Goal: Information Seeking & Learning: Learn about a topic

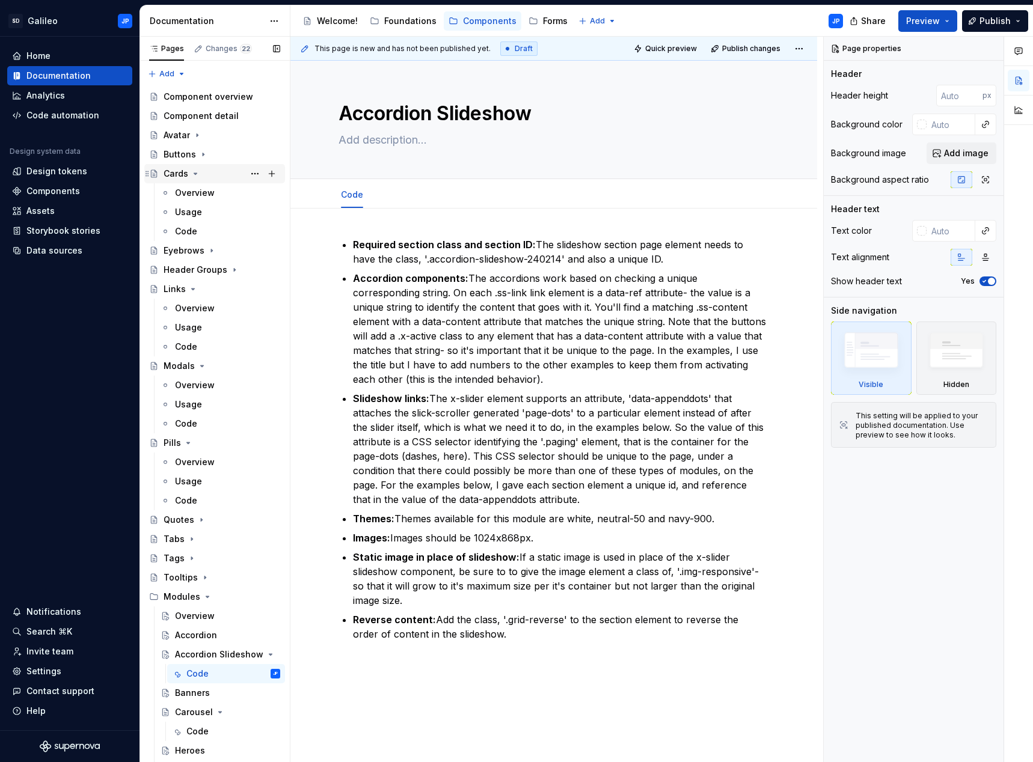
click at [197, 175] on icon "Page tree" at bounding box center [196, 174] width 10 height 10
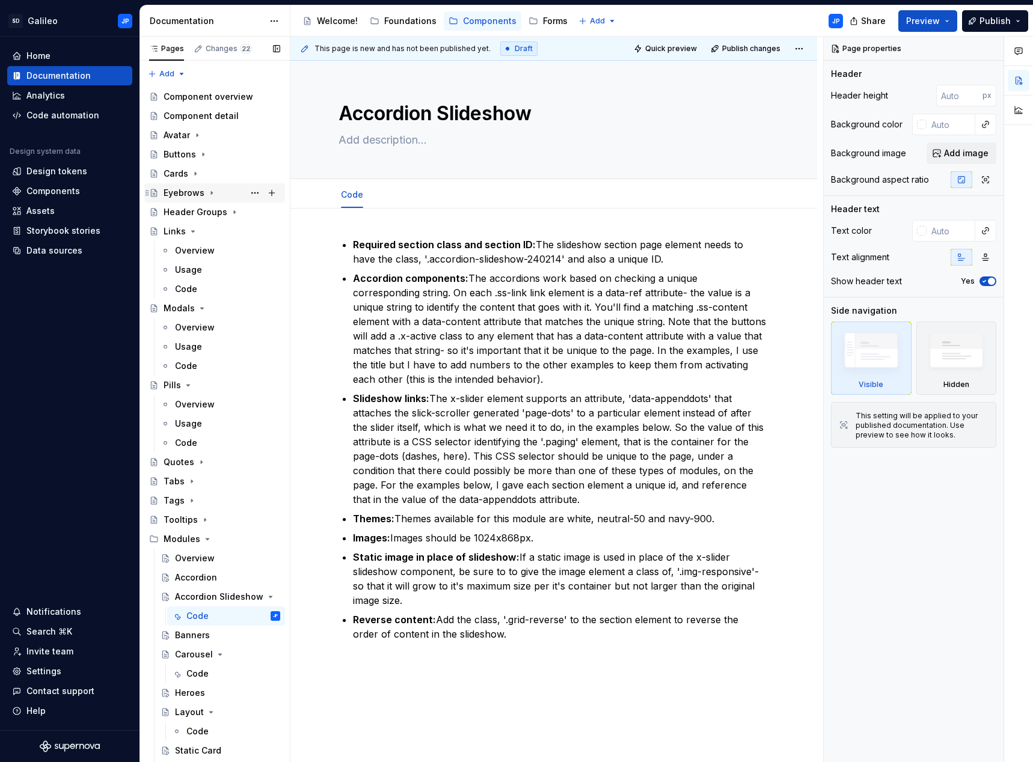
click at [210, 195] on icon "Page tree" at bounding box center [212, 193] width 10 height 10
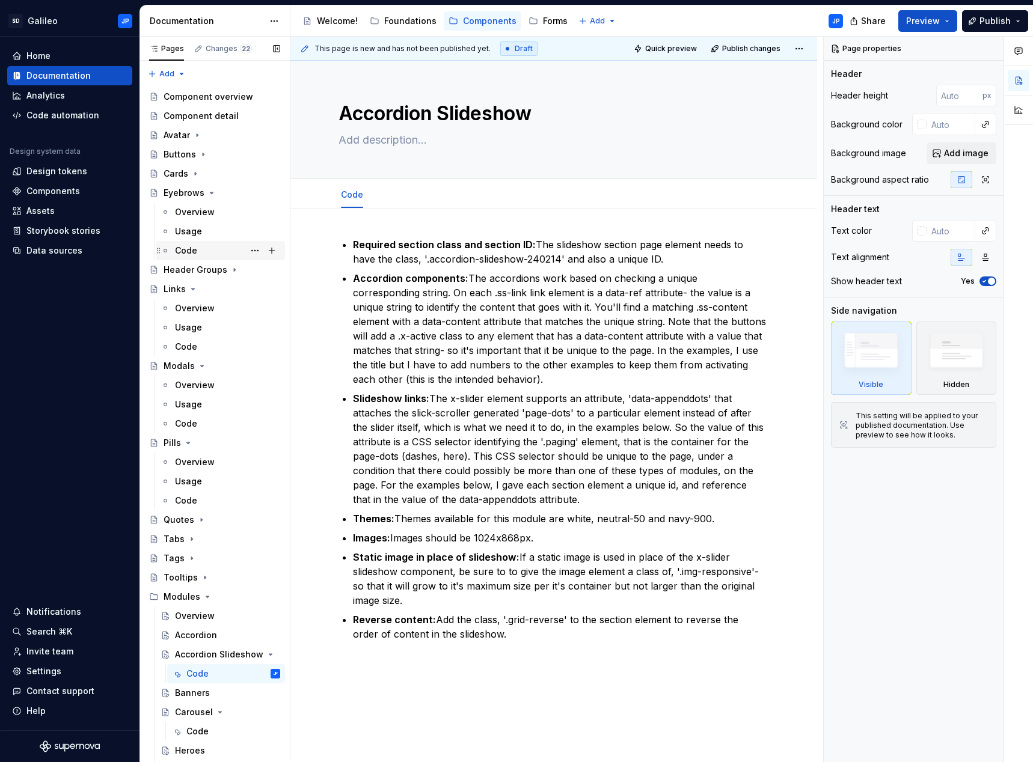
click at [190, 250] on div "Code" at bounding box center [186, 251] width 22 height 12
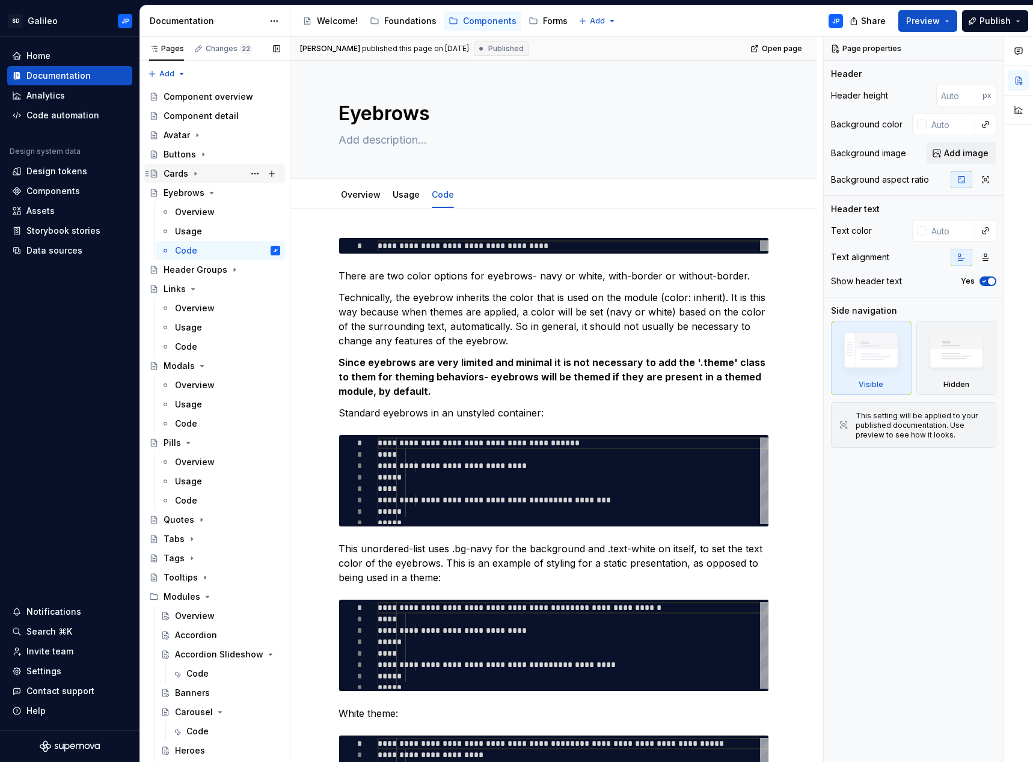
click at [198, 172] on icon "Page tree" at bounding box center [196, 174] width 10 height 10
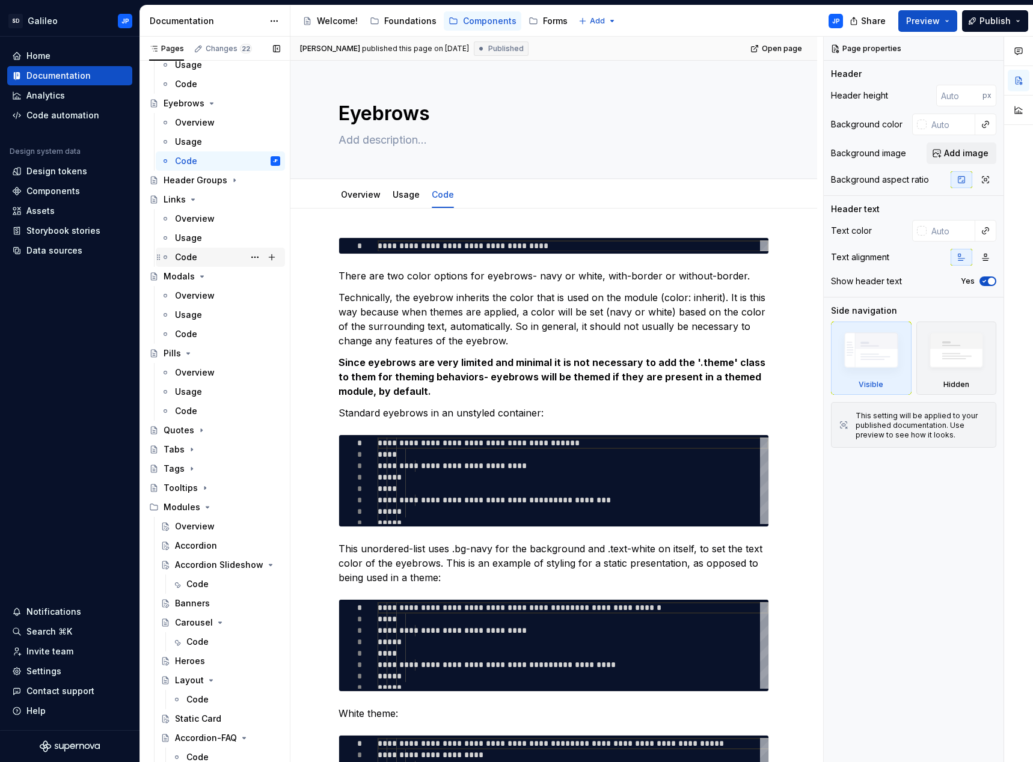
scroll to position [149, 0]
click at [209, 566] on div "Accordion Slideshow" at bounding box center [203, 563] width 57 height 12
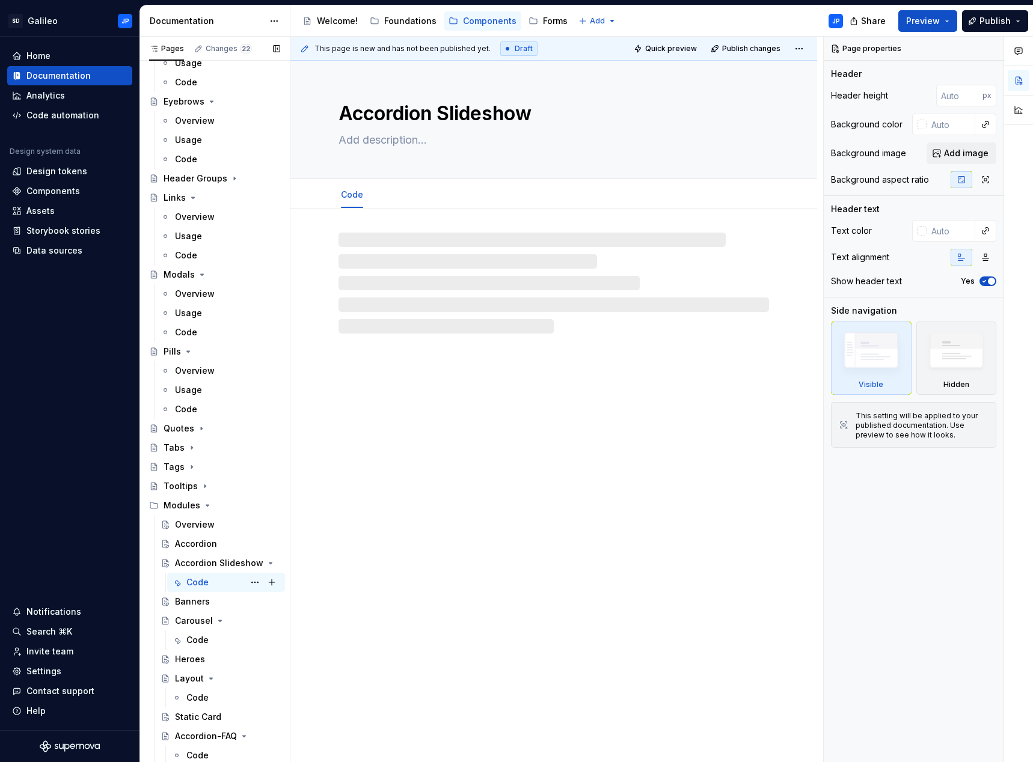
click at [196, 583] on div "Code" at bounding box center [197, 583] width 22 height 12
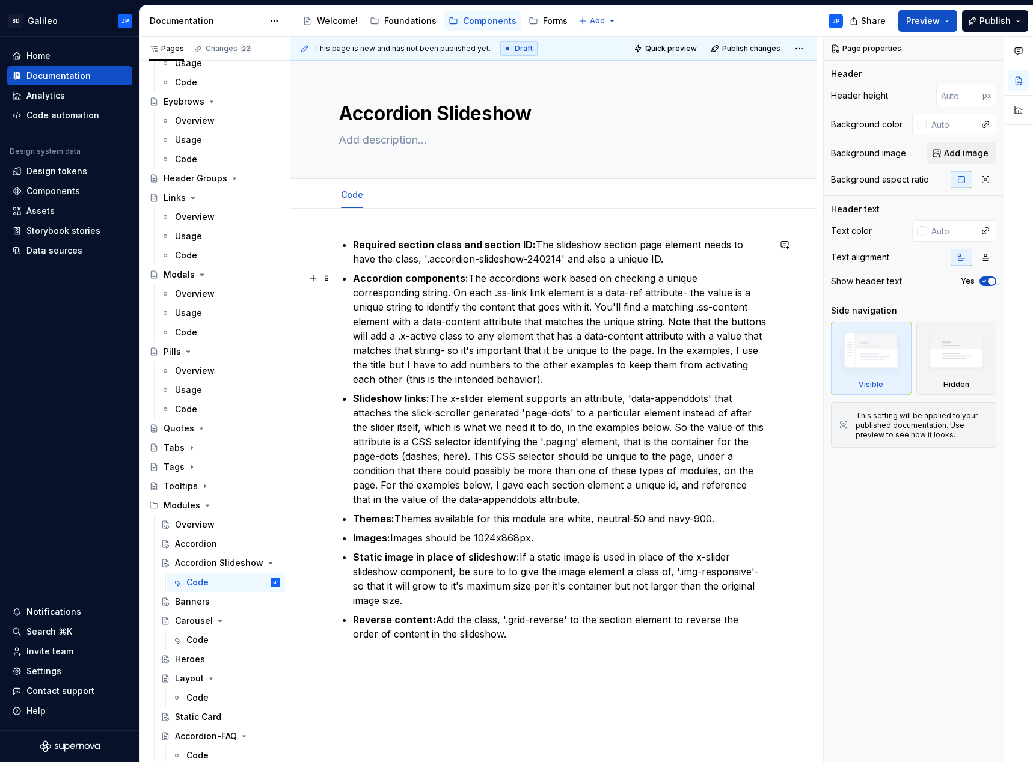
click at [510, 317] on p "Accordion components: The accordions work based on checking a unique correspond…" at bounding box center [561, 328] width 416 height 115
type textarea "*"
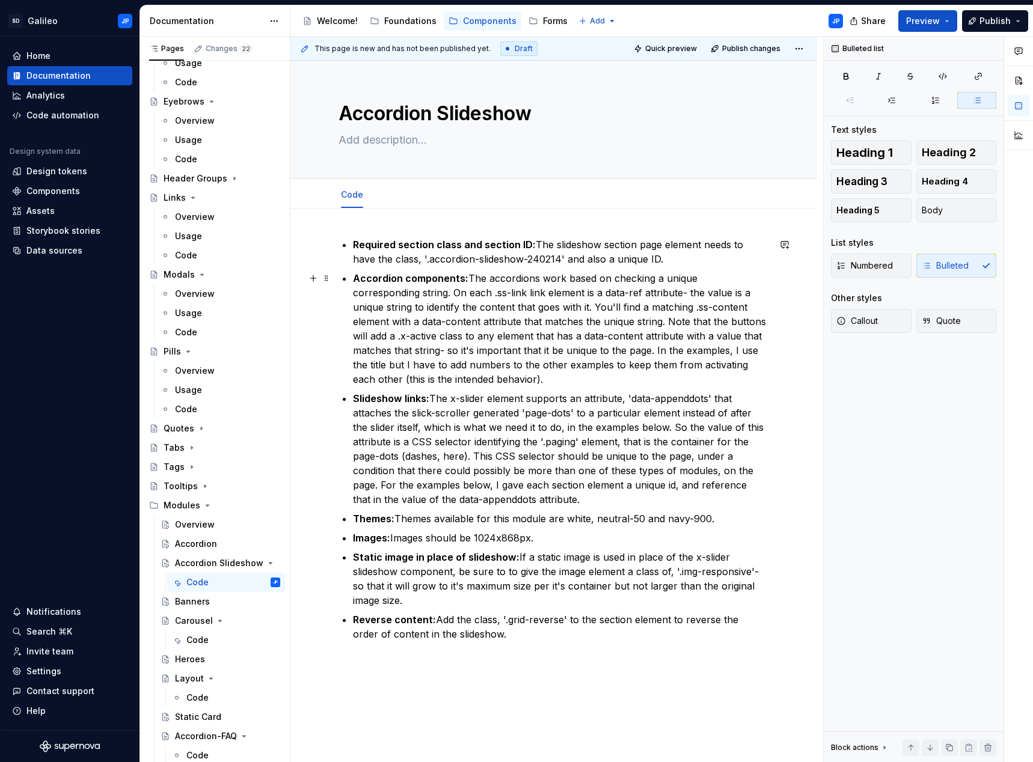
click at [591, 318] on p "Accordion components: The accordions work based on checking a unique correspond…" at bounding box center [561, 328] width 416 height 115
click at [674, 273] on p "Accordion components: The accordions work based on checking a unique correspond…" at bounding box center [561, 328] width 416 height 115
click at [580, 285] on p "Accordion components: The accordions work based on checking a unique correspond…" at bounding box center [561, 328] width 416 height 115
click at [532, 245] on p "Required section class and section ID: The slideshow section page element needs…" at bounding box center [561, 251] width 416 height 29
click at [553, 324] on p "Accordion components: The accordions work based on checking a unique correspond…" at bounding box center [561, 328] width 416 height 115
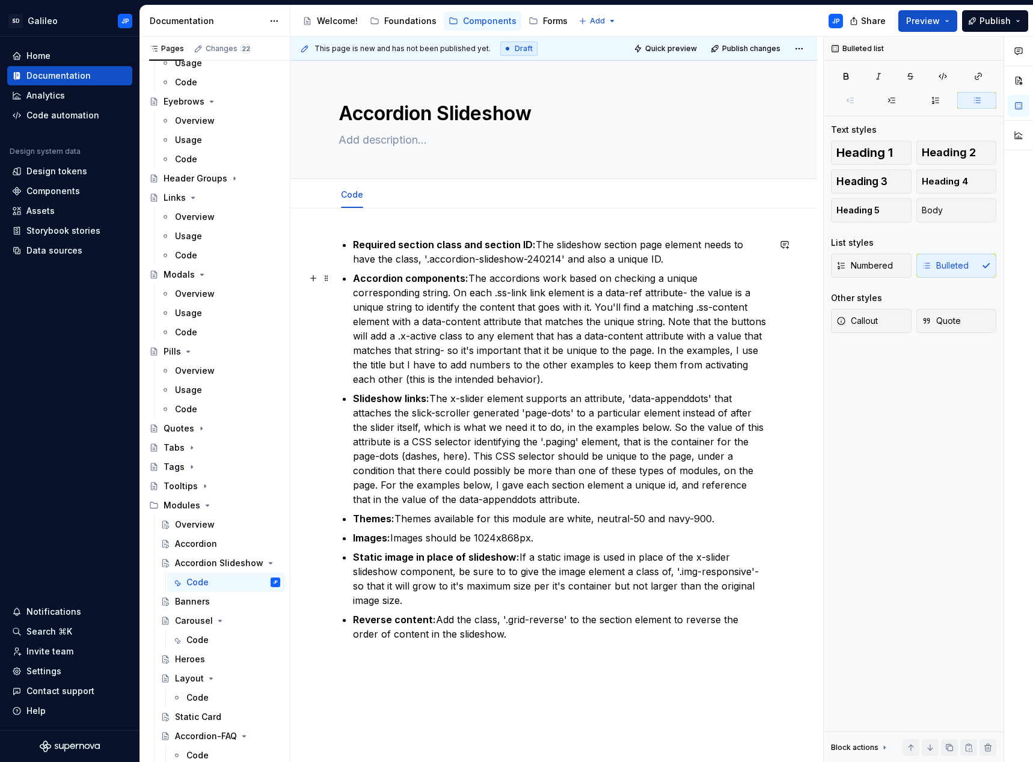
click at [598, 346] on p "Accordion components: The accordions work based on checking a unique correspond…" at bounding box center [561, 328] width 416 height 115
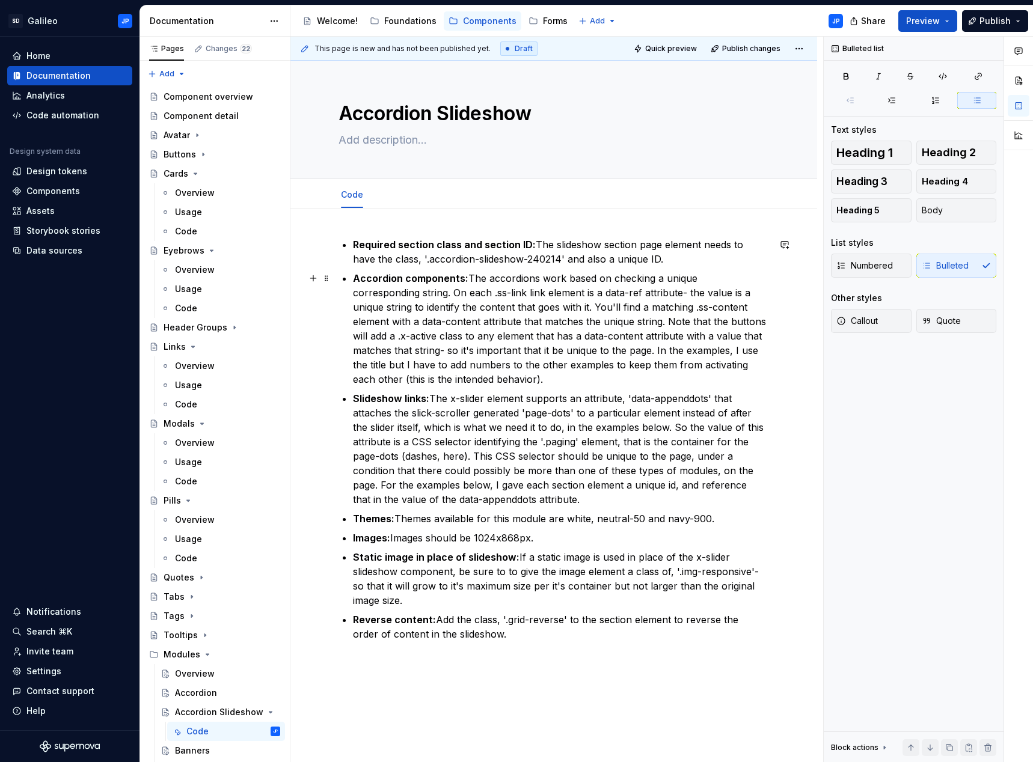
click at [548, 271] on p "Accordion components: The accordions work based on checking a unique correspond…" at bounding box center [561, 328] width 416 height 115
click at [561, 275] on p "Accordion components: The accordions work based on checking a unique correspond…" at bounding box center [561, 328] width 416 height 115
click at [577, 260] on p "Required section class and section ID: The slideshow section page element needs…" at bounding box center [561, 251] width 416 height 29
click at [552, 301] on p "Accordion components: The accordions work based on checking a unique correspond…" at bounding box center [561, 328] width 416 height 115
click at [565, 330] on p "Accordion components: The accordions work based on checking a unique correspond…" at bounding box center [561, 328] width 416 height 115
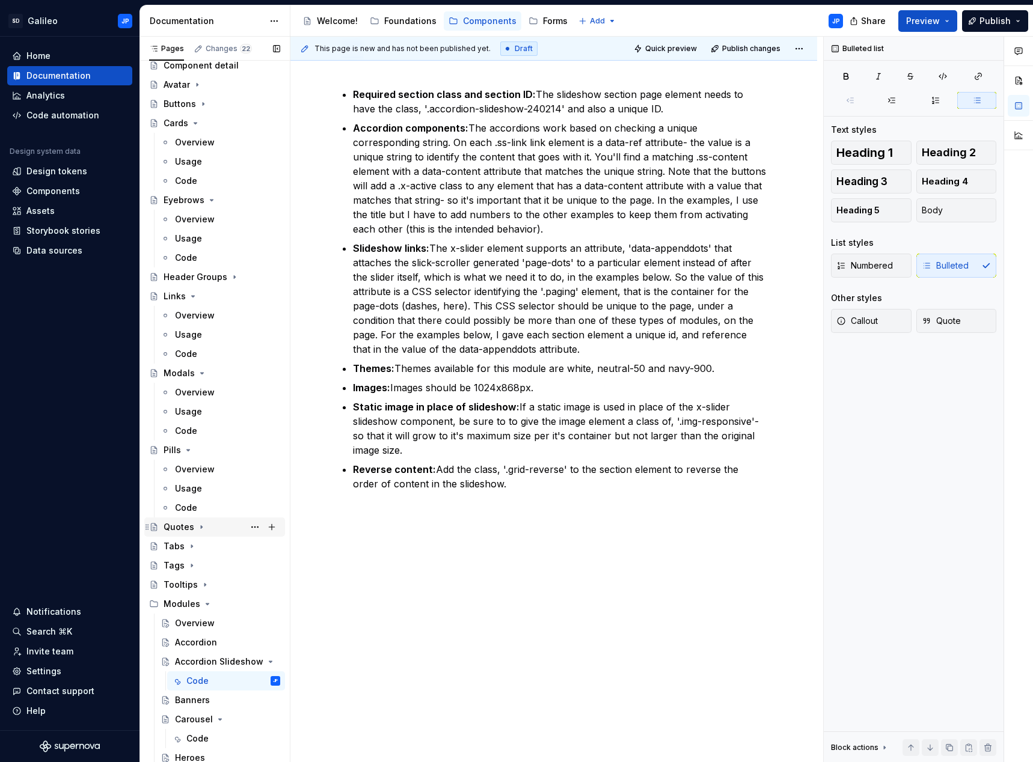
scroll to position [149, 0]
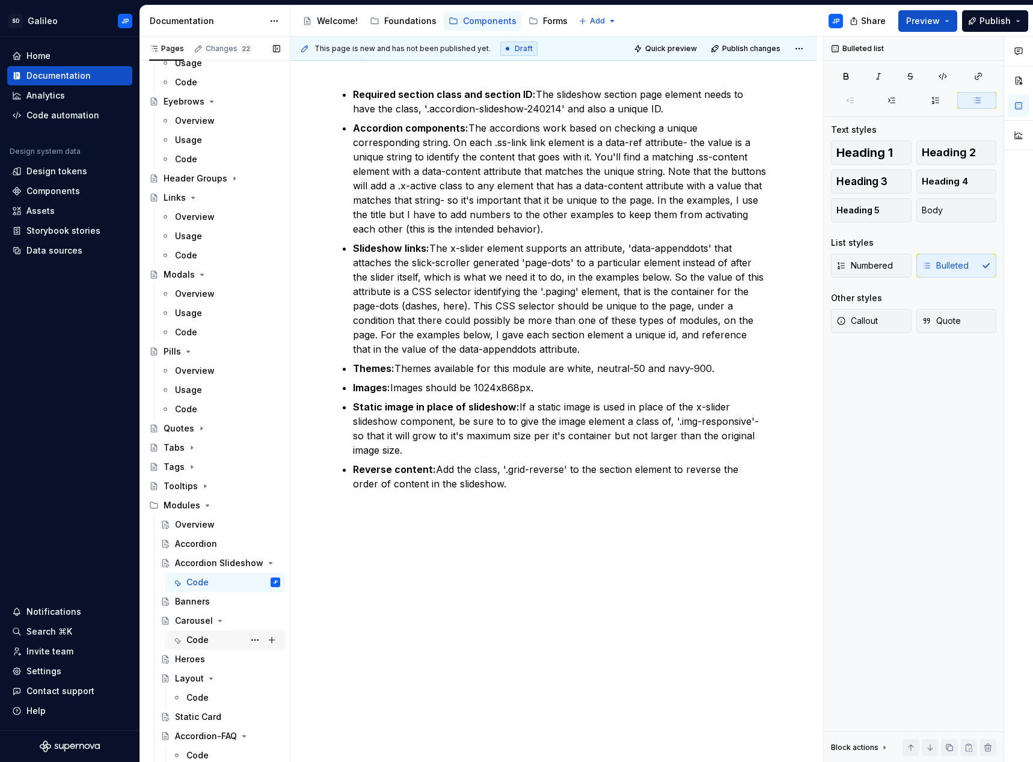
click at [211, 638] on div "Code" at bounding box center [233, 640] width 94 height 17
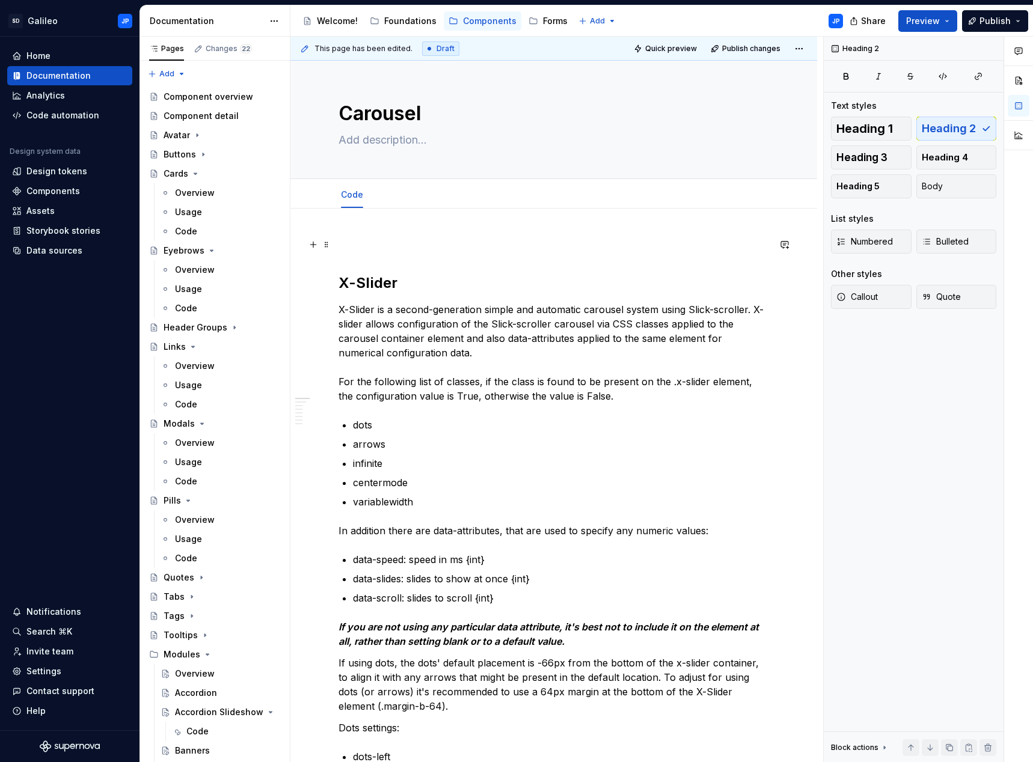
click at [351, 245] on p at bounding box center [553, 244] width 430 height 14
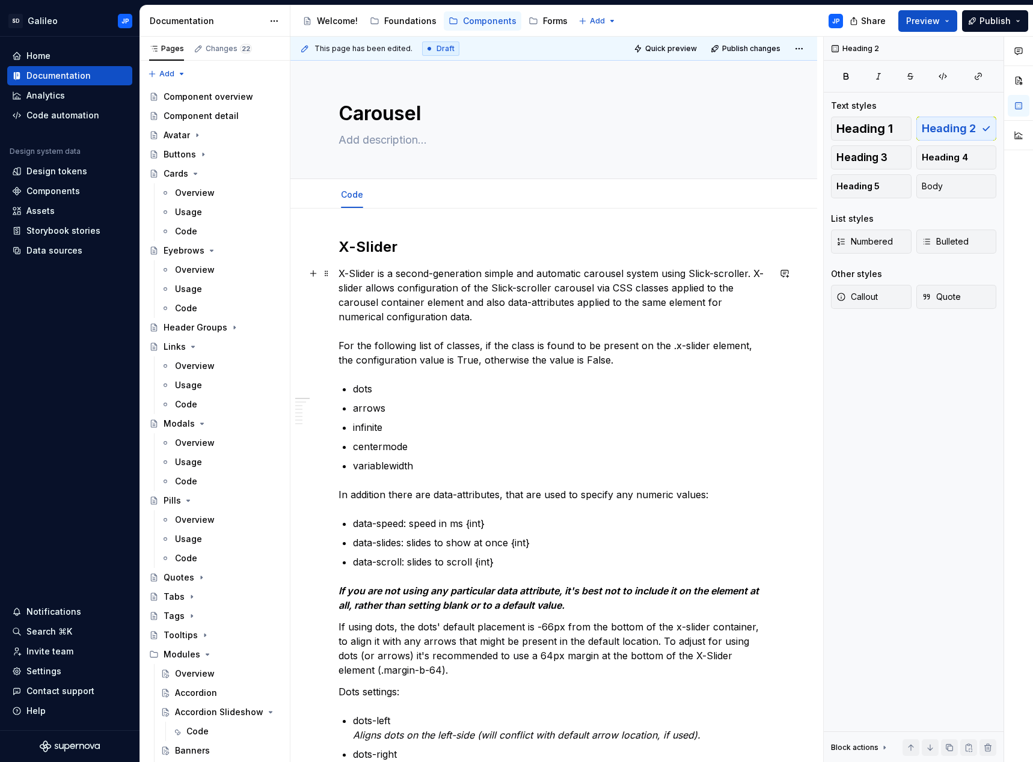
click at [535, 298] on p "X-Slider is a second-generation simple and automatic carousel system using Slic…" at bounding box center [553, 316] width 430 height 101
click at [533, 319] on p "X-Slider is a second-generation simple and automatic carousel system using Slic…" at bounding box center [553, 316] width 430 height 101
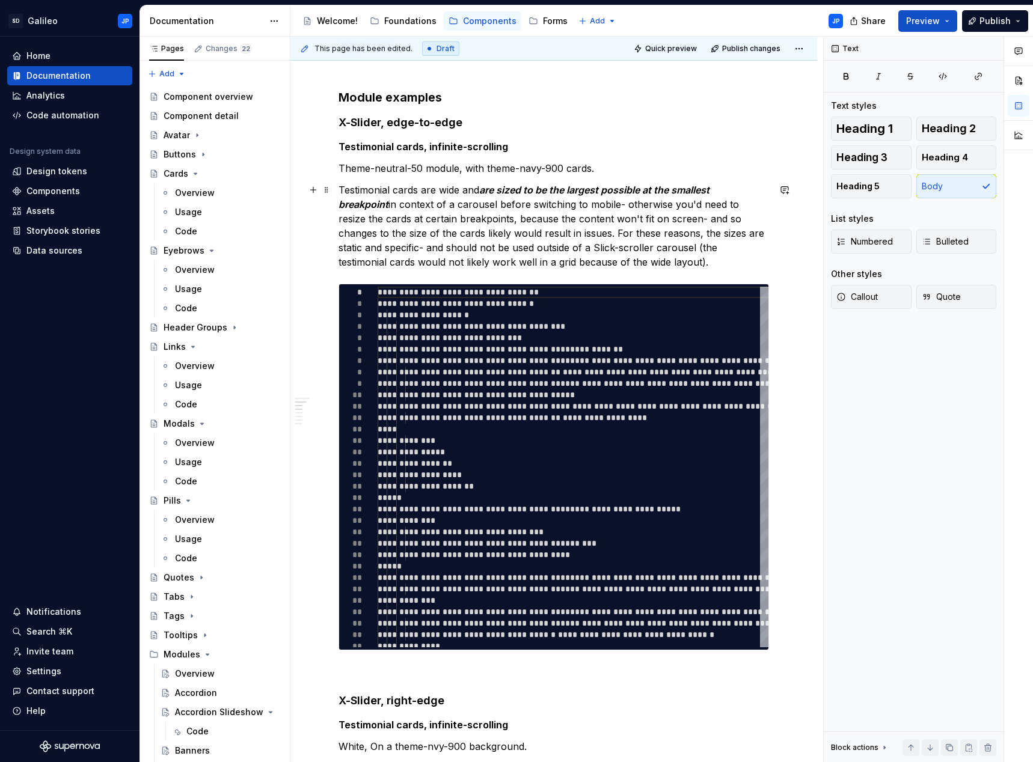
scroll to position [962, 0]
click at [646, 253] on p "Testimonial cards are wide and are sized to be the largest possible at the smal…" at bounding box center [553, 225] width 430 height 87
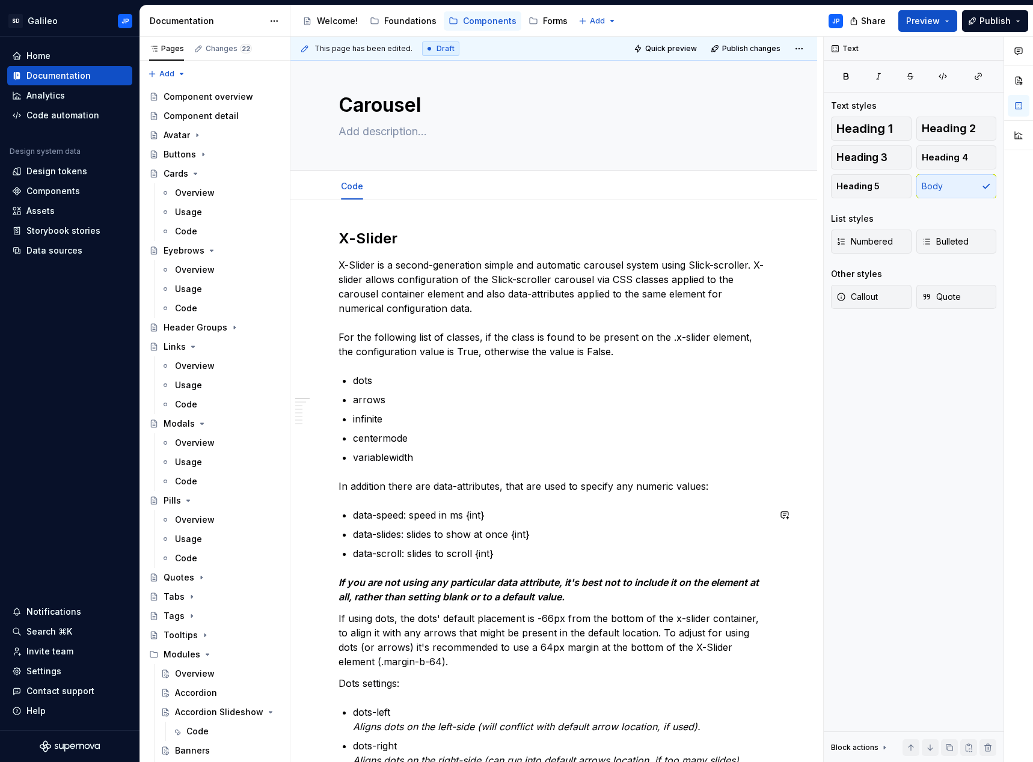
scroll to position [0, 0]
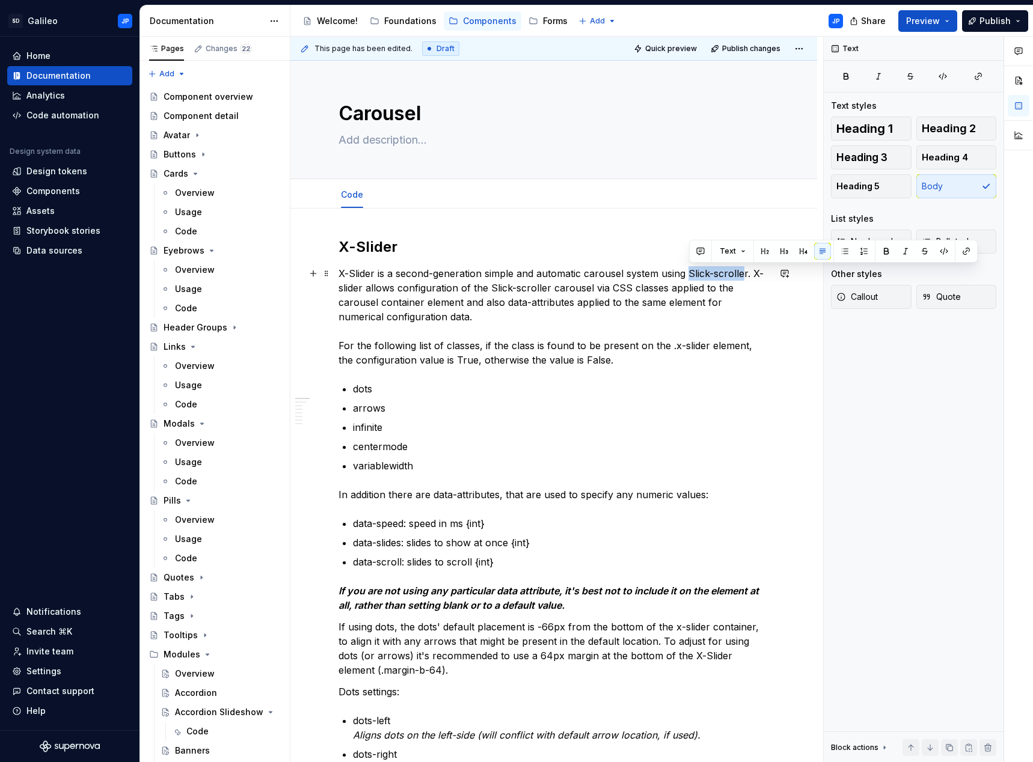
drag, startPoint x: 690, startPoint y: 278, endPoint x: 743, endPoint y: 272, distance: 53.2
click at [743, 272] on p "X-Slider is a second-generation simple and automatic carousel system using Slic…" at bounding box center [553, 316] width 430 height 101
click at [736, 293] on p "X-Slider is a second-generation simple and automatic carousel system using Slic…" at bounding box center [553, 316] width 430 height 101
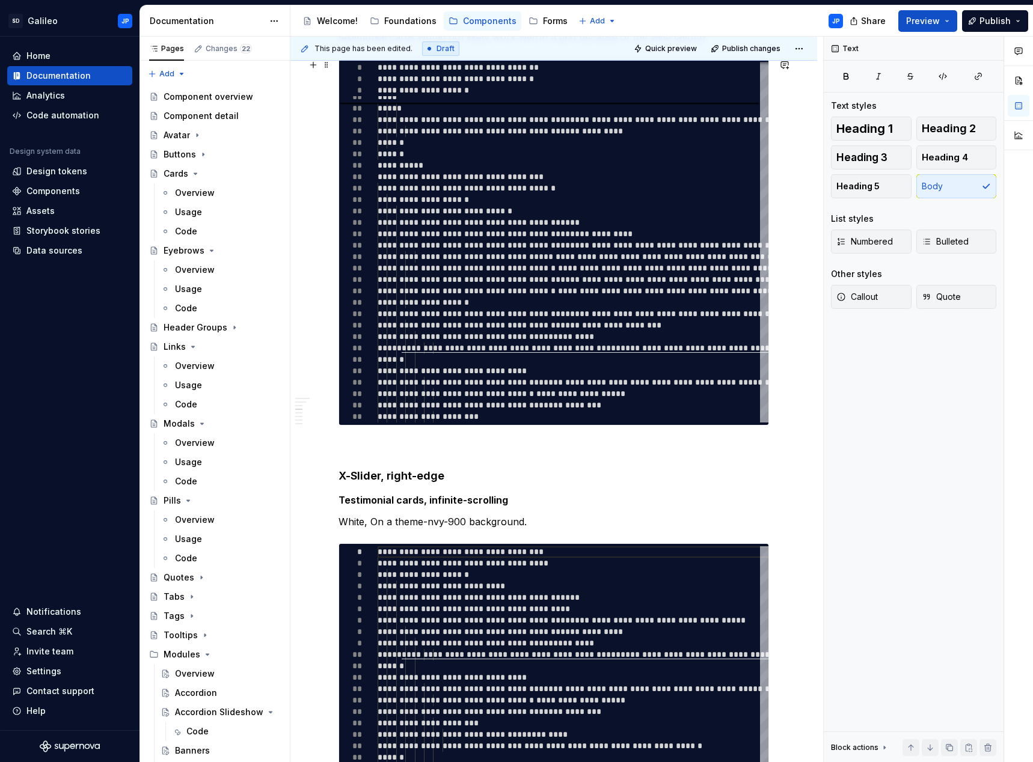
scroll to position [1202, 0]
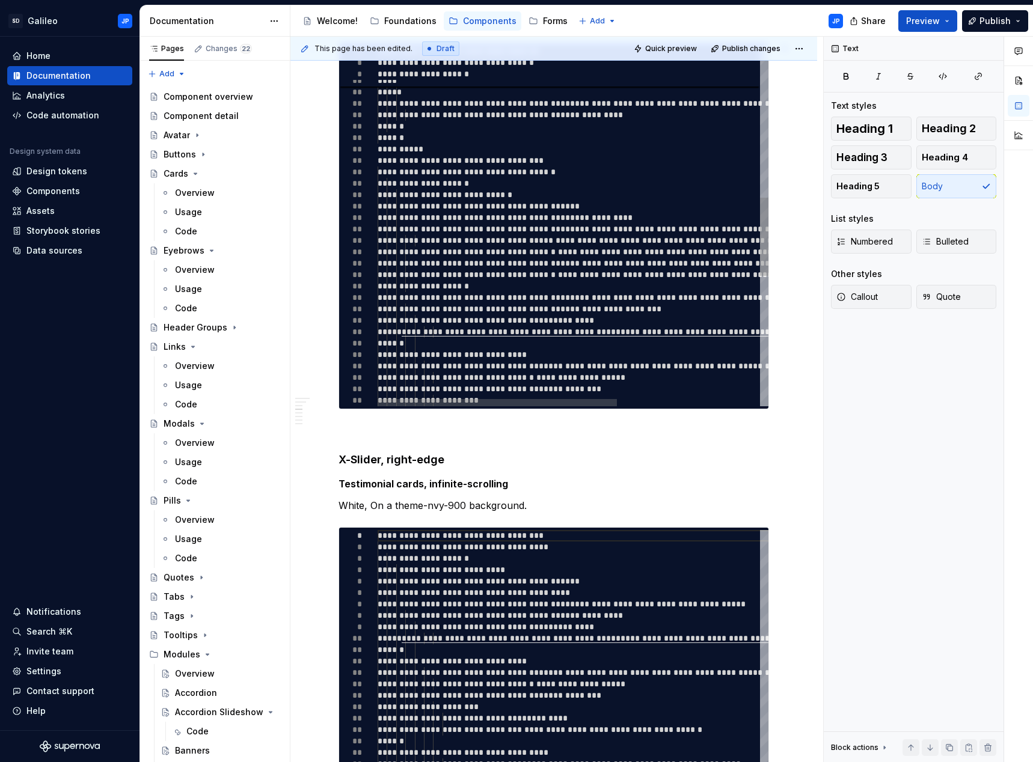
click at [531, 363] on div "**********" at bounding box center [689, 176] width 623 height 1664
type textarea "*"
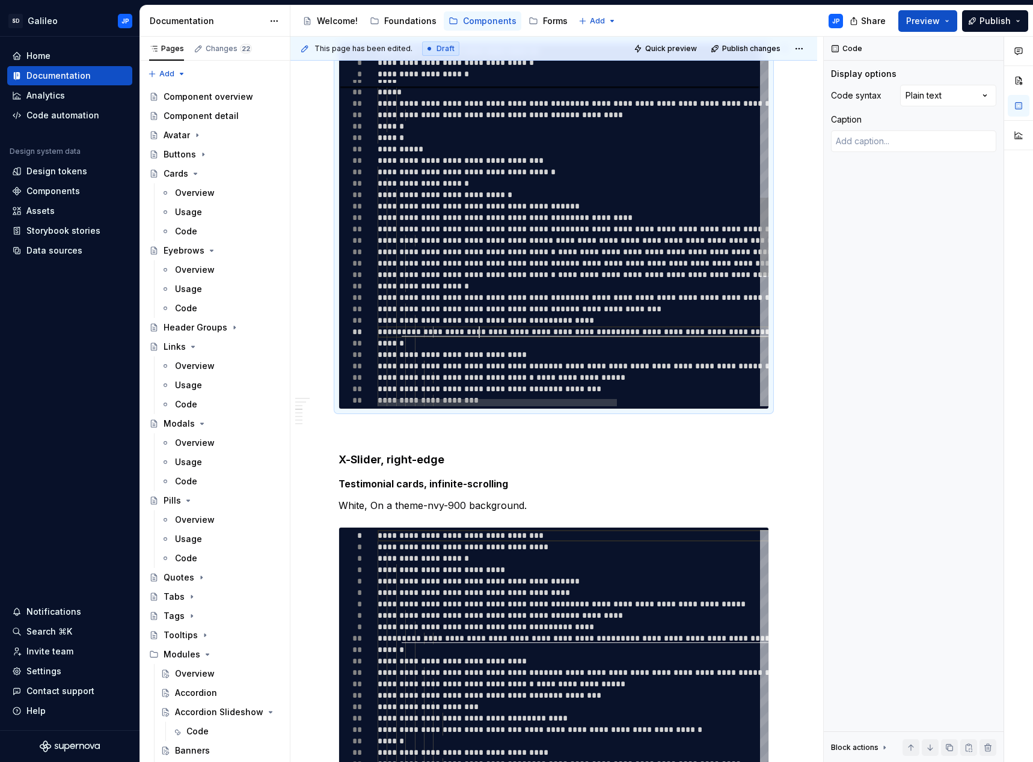
click at [479, 335] on div "**********" at bounding box center [689, 176] width 623 height 1664
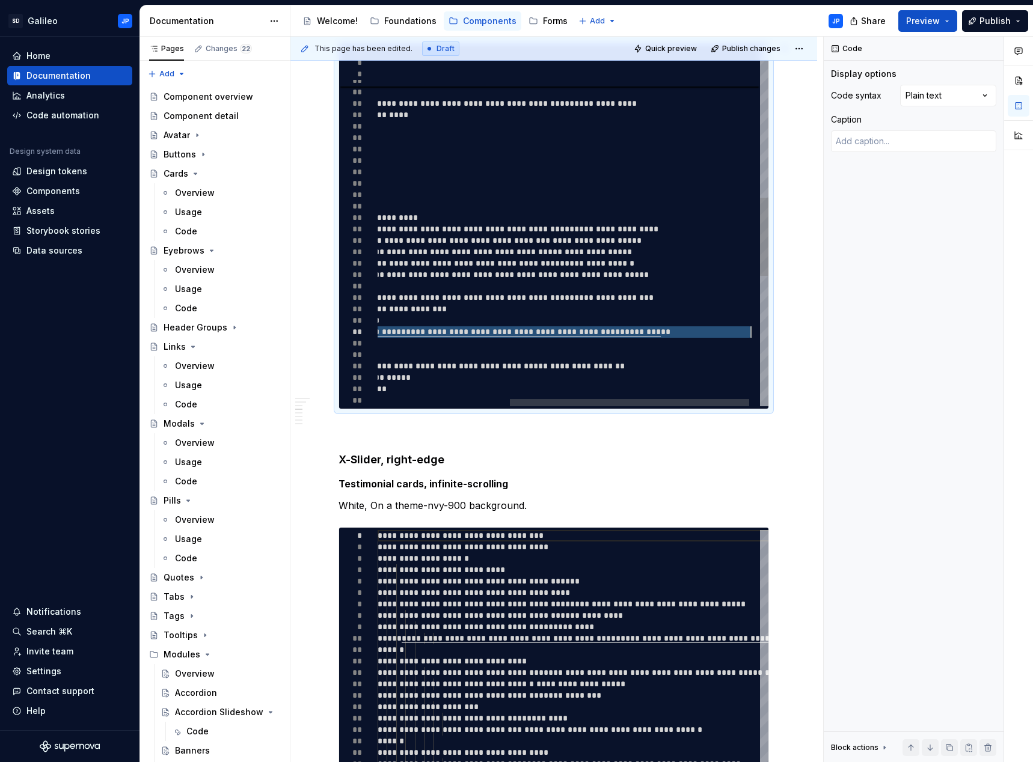
drag, startPoint x: 467, startPoint y: 334, endPoint x: 750, endPoint y: 329, distance: 283.2
click at [750, 329] on div "**********" at bounding box center [474, 176] width 623 height 1664
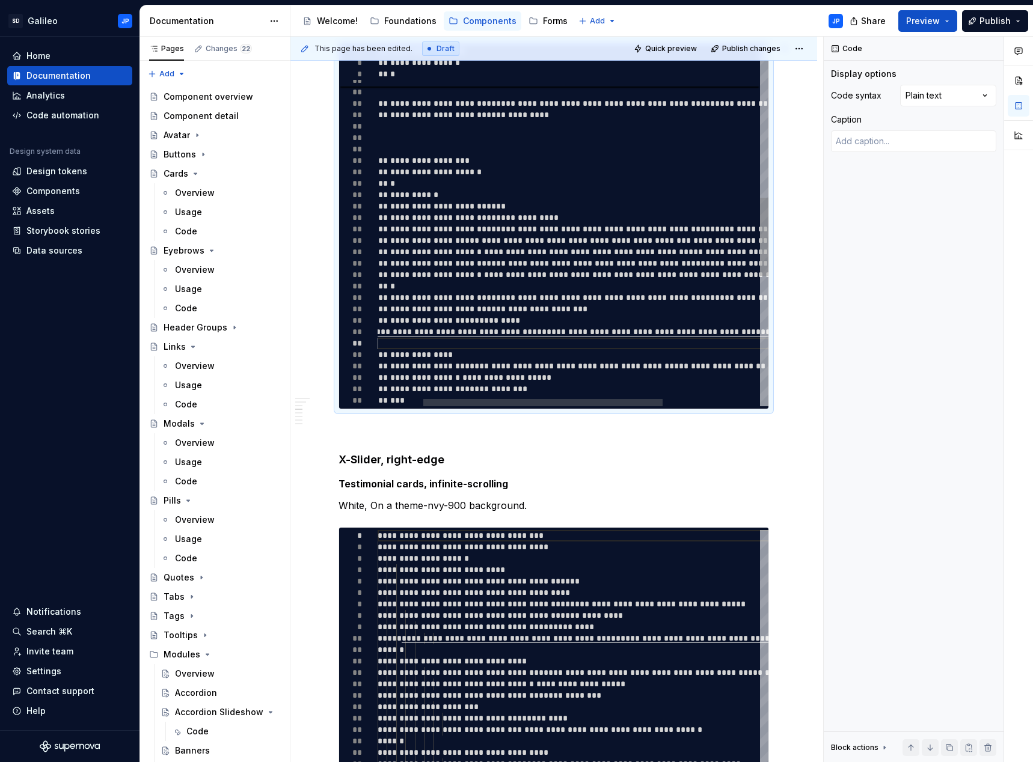
click at [534, 339] on div "**********" at bounding box center [615, 176] width 623 height 1664
click at [568, 329] on div "**********" at bounding box center [615, 176] width 623 height 1664
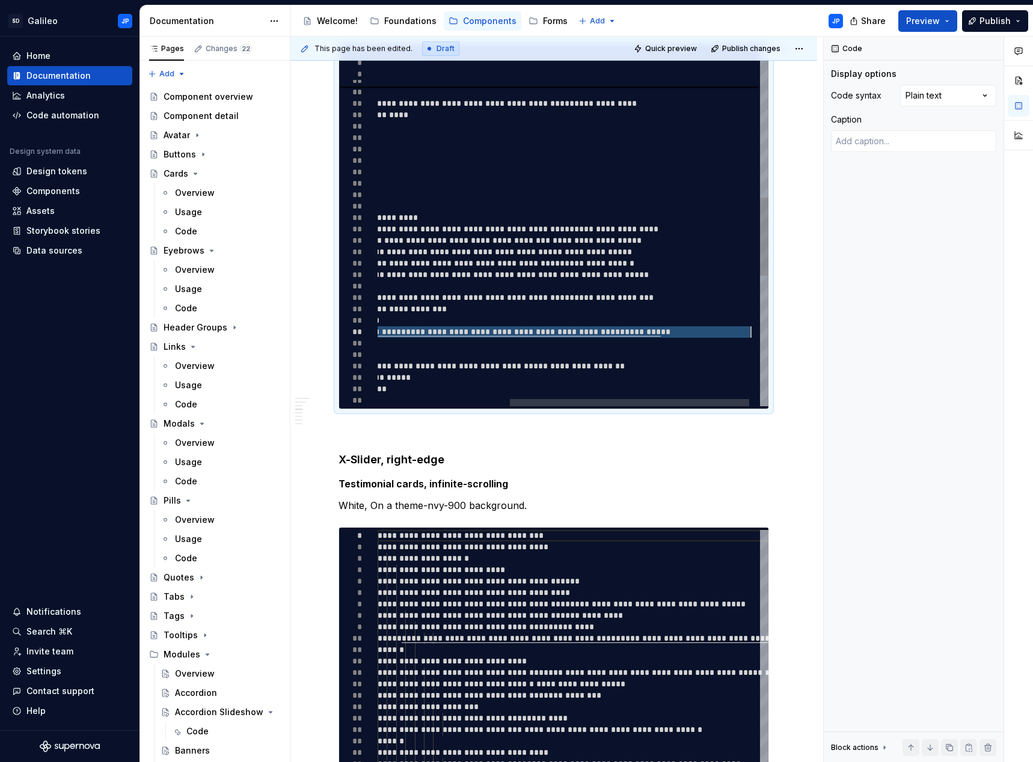
drag, startPoint x: 390, startPoint y: 334, endPoint x: 750, endPoint y: 334, distance: 360.7
click at [750, 334] on div "**********" at bounding box center [474, 176] width 623 height 1664
type textarea "**********"
click at [629, 297] on div "**********" at bounding box center [474, 176] width 623 height 1664
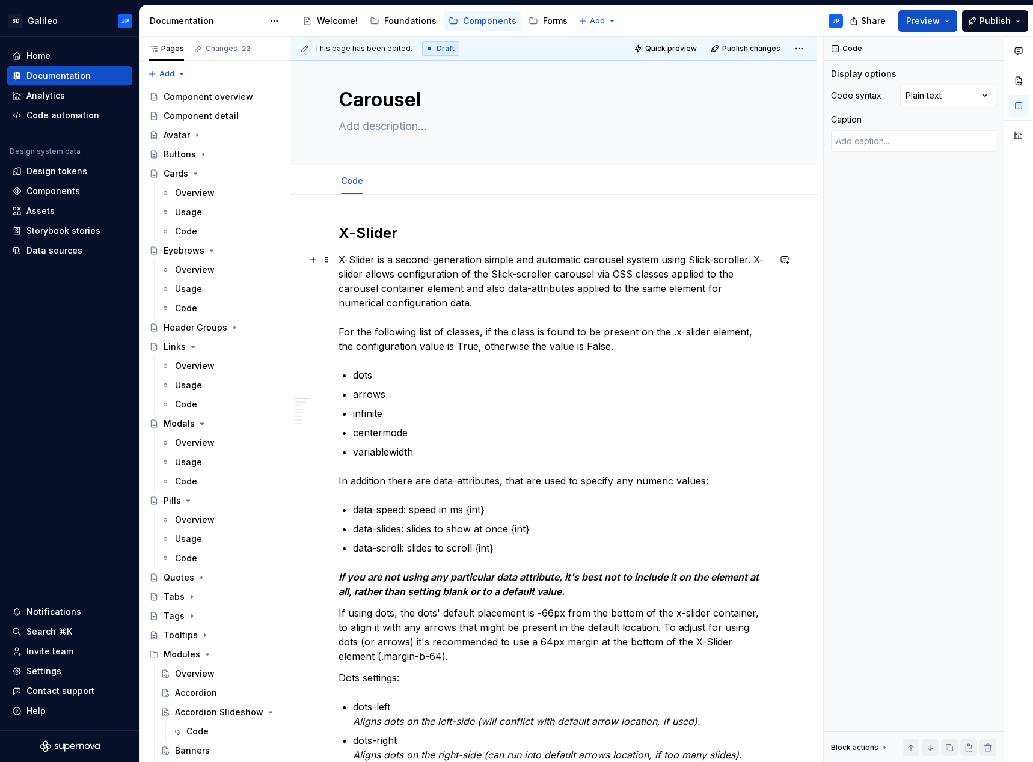
scroll to position [0, 0]
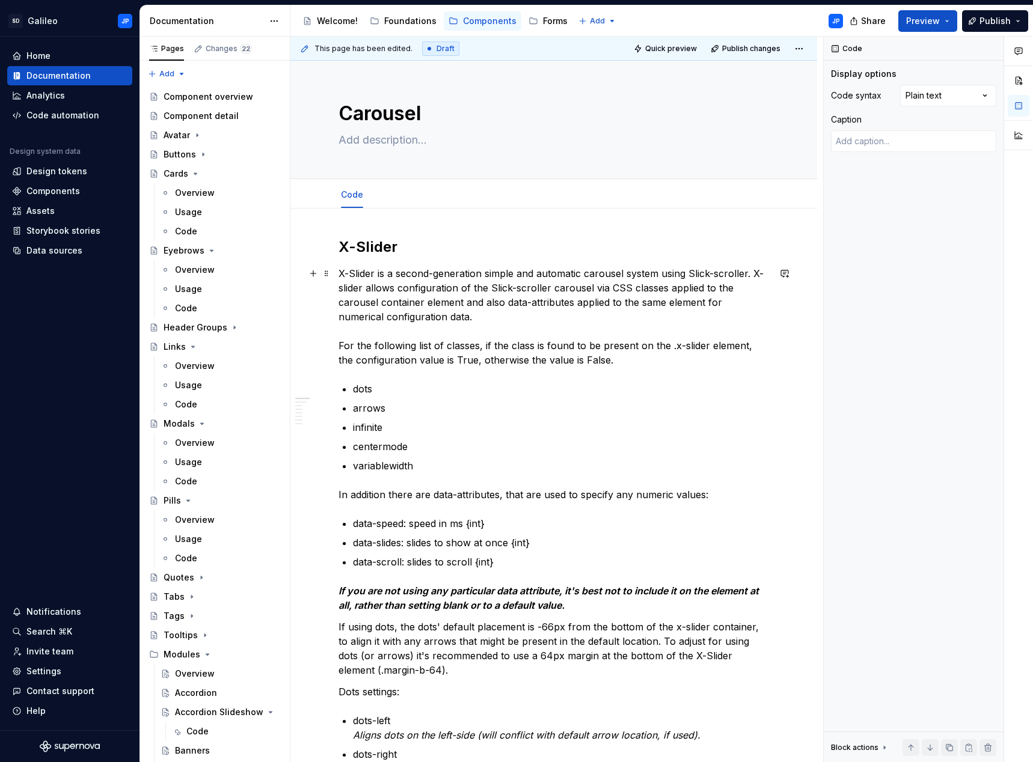
click at [531, 350] on p "X-Slider is a second-generation simple and automatic carousel system using Slic…" at bounding box center [553, 316] width 430 height 101
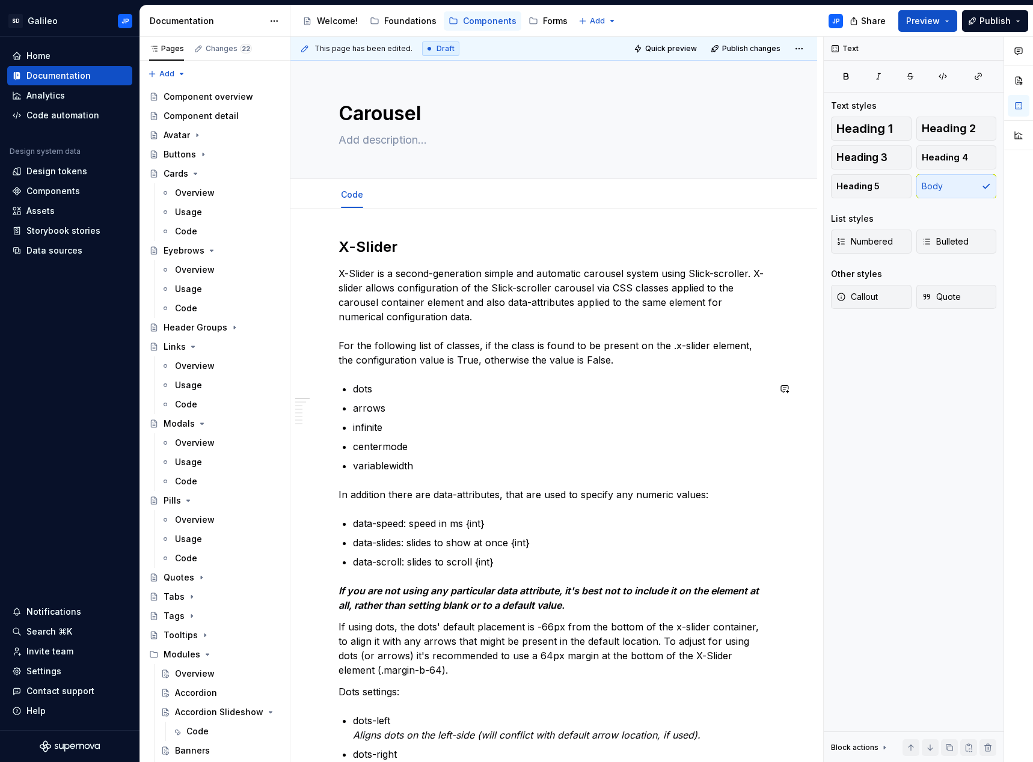
click at [521, 344] on p "X-Slider is a second-generation simple and automatic carousel system using Slic…" at bounding box center [553, 316] width 430 height 101
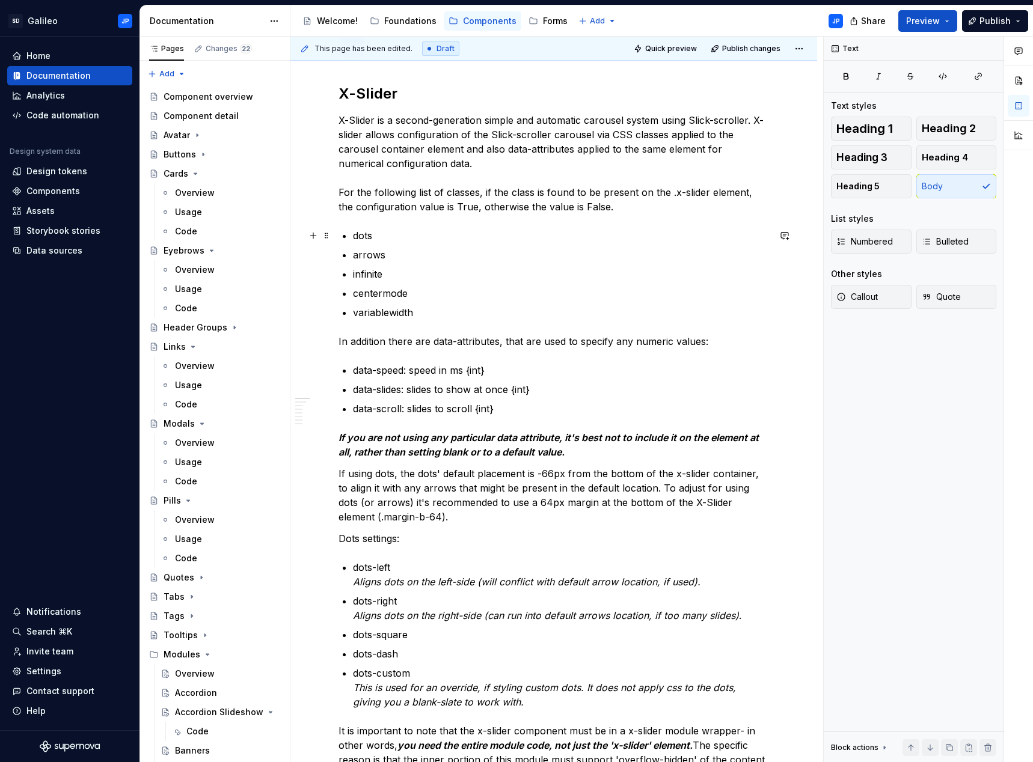
scroll to position [180, 0]
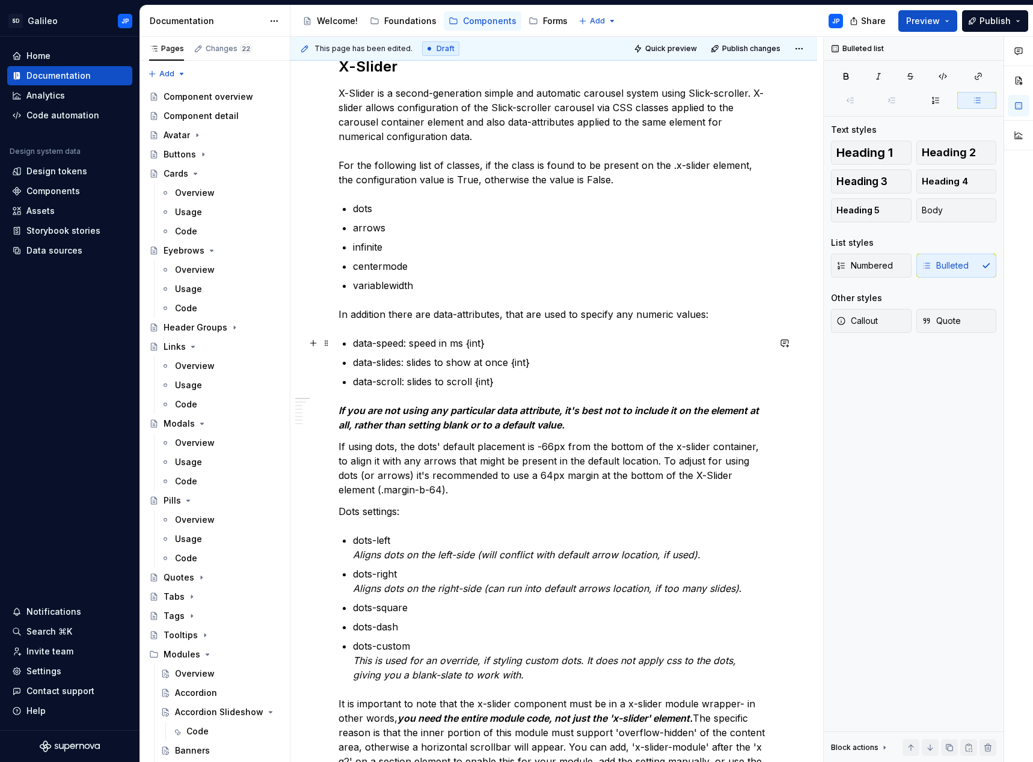
click at [507, 348] on p "data-speed: speed in ms {int}" at bounding box center [561, 343] width 416 height 14
drag, startPoint x: 539, startPoint y: 365, endPoint x: 344, endPoint y: 355, distance: 195.7
click at [423, 382] on p "data-scroll: slides to scroll {int}" at bounding box center [561, 382] width 416 height 14
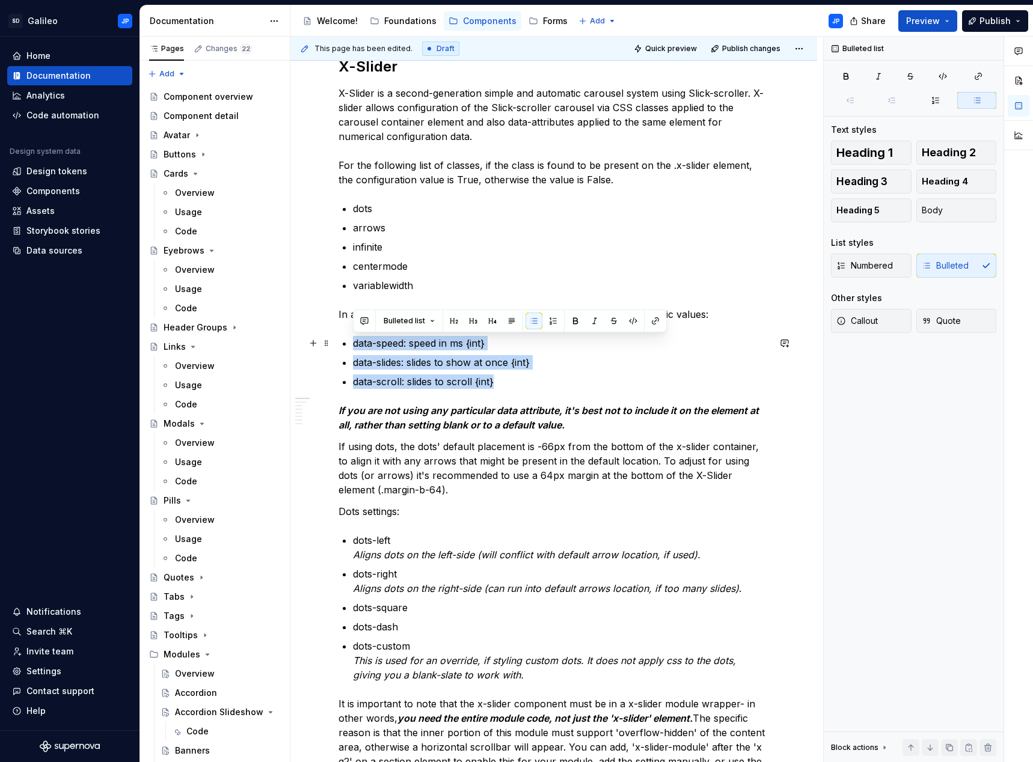
drag, startPoint x: 503, startPoint y: 382, endPoint x: 352, endPoint y: 343, distance: 155.5
click at [447, 384] on p "data-scroll: slides to scroll {int}" at bounding box center [561, 382] width 416 height 14
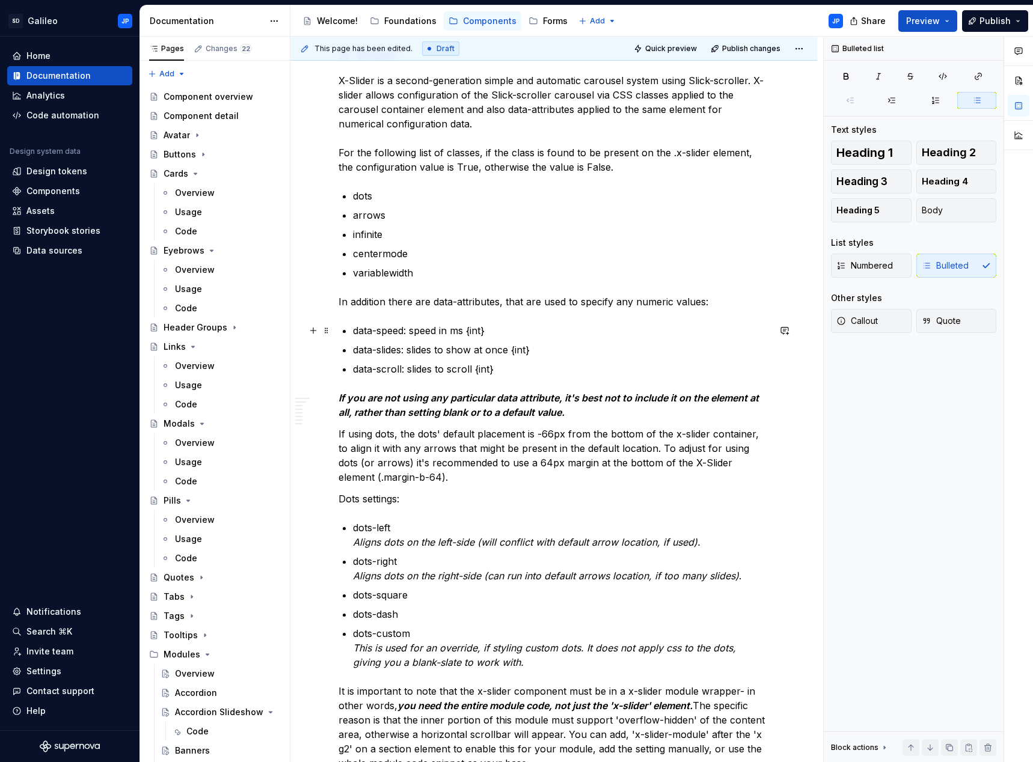
scroll to position [240, 0]
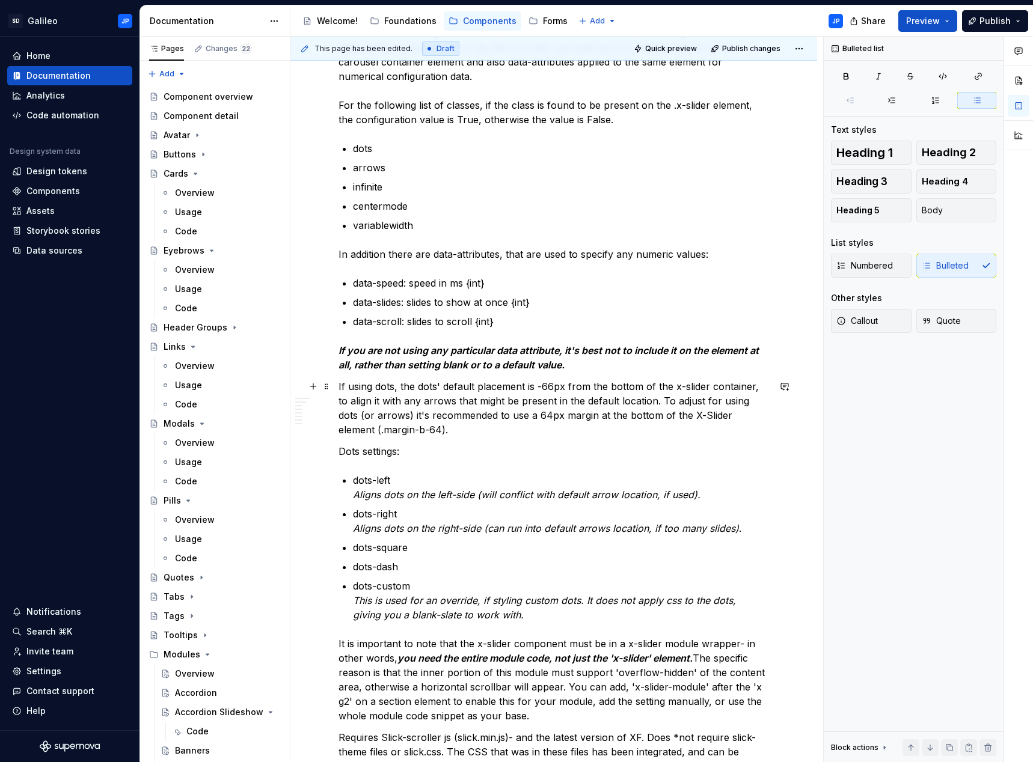
click at [470, 411] on p "If using dots, the dots' default placement is -66px from the bottom of the x-sl…" at bounding box center [553, 408] width 430 height 58
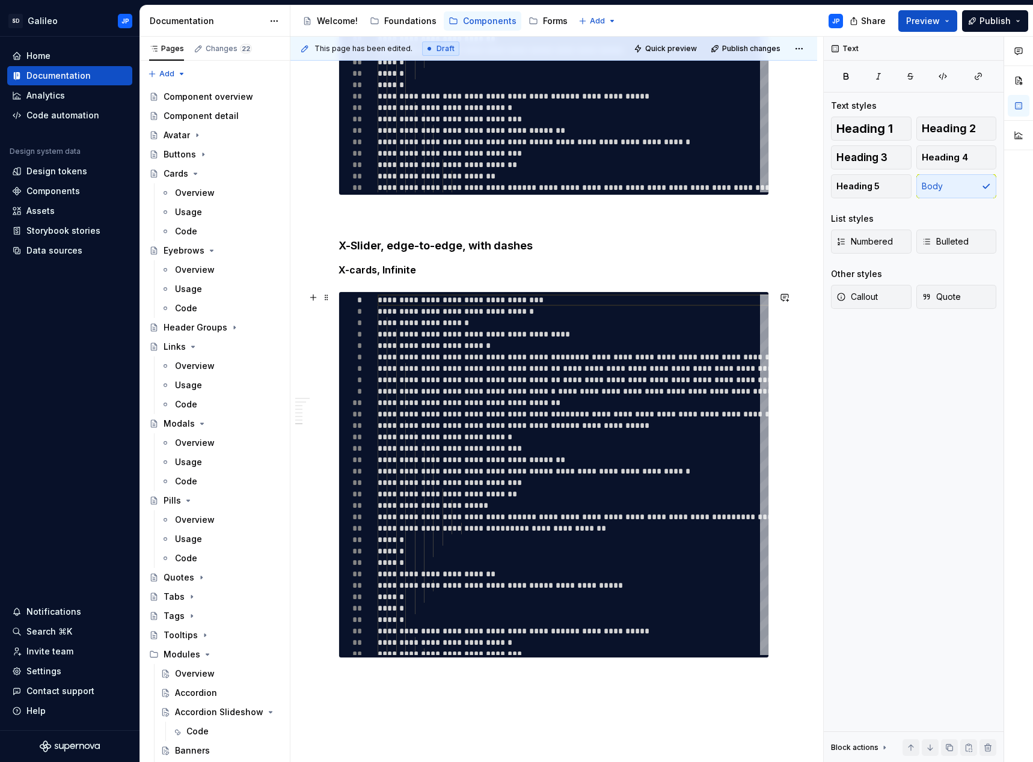
scroll to position [3221, 0]
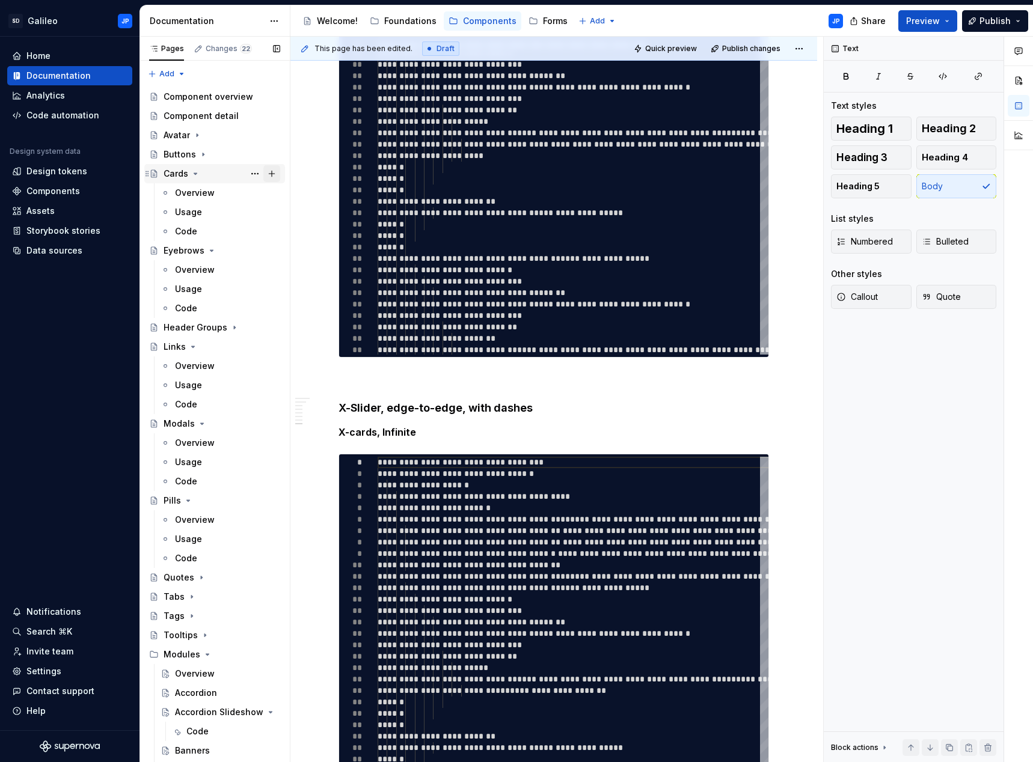
click at [268, 172] on button "Page tree" at bounding box center [271, 173] width 17 height 17
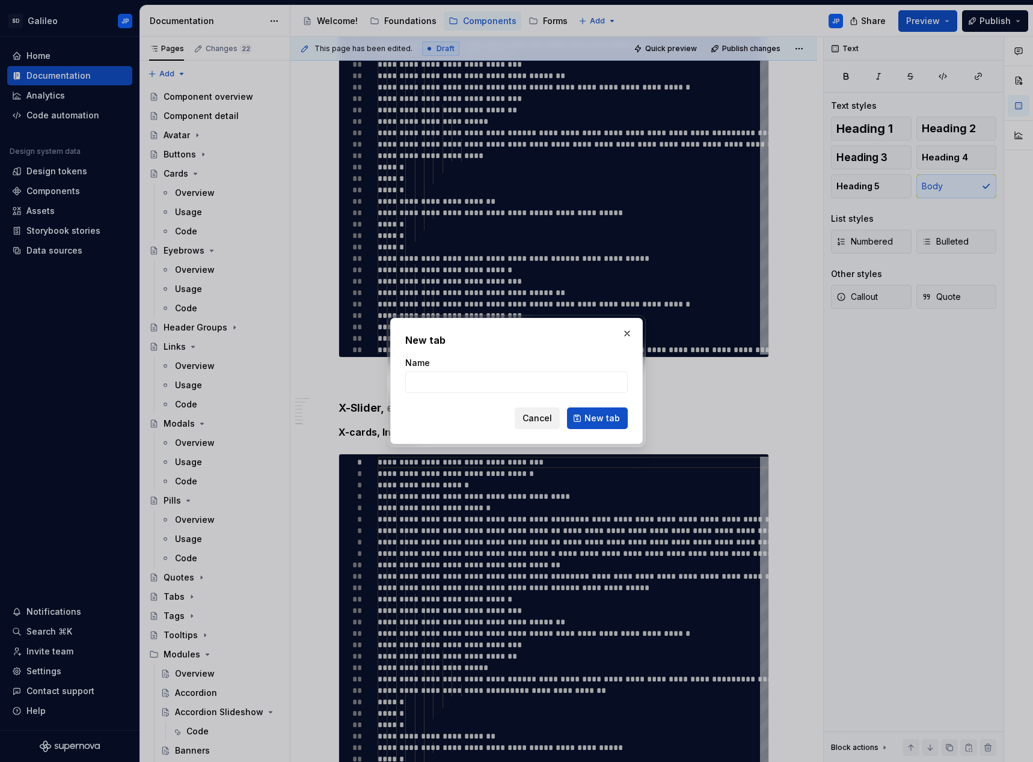
click at [533, 415] on span "Cancel" at bounding box center [536, 418] width 29 height 12
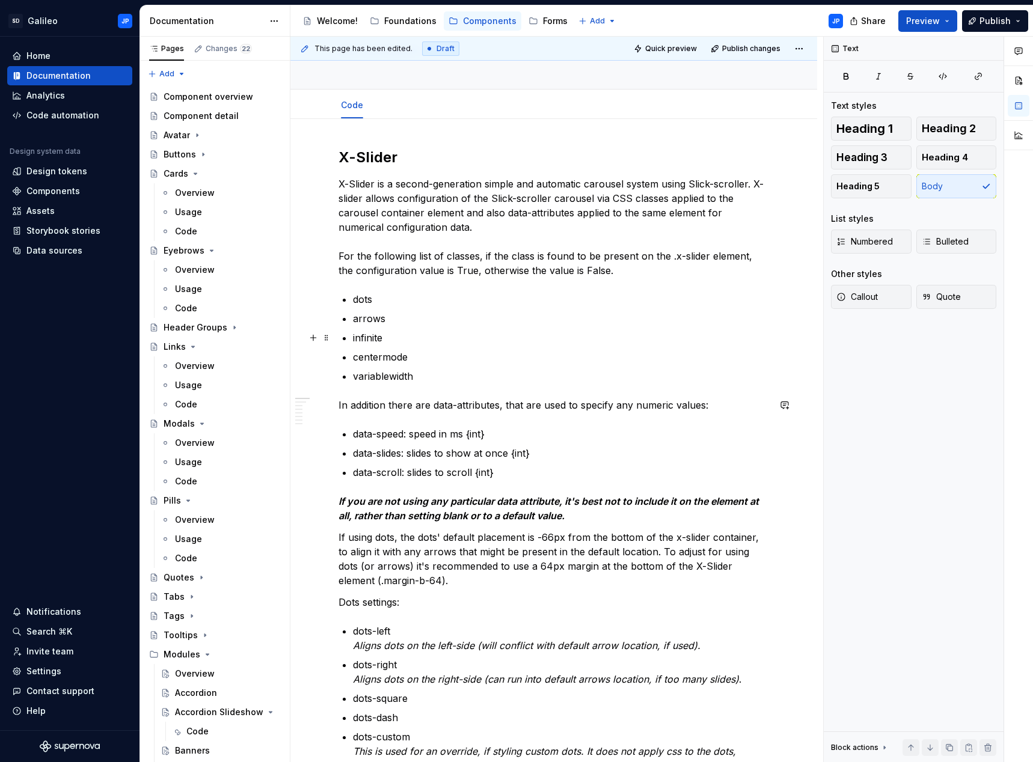
scroll to position [0, 0]
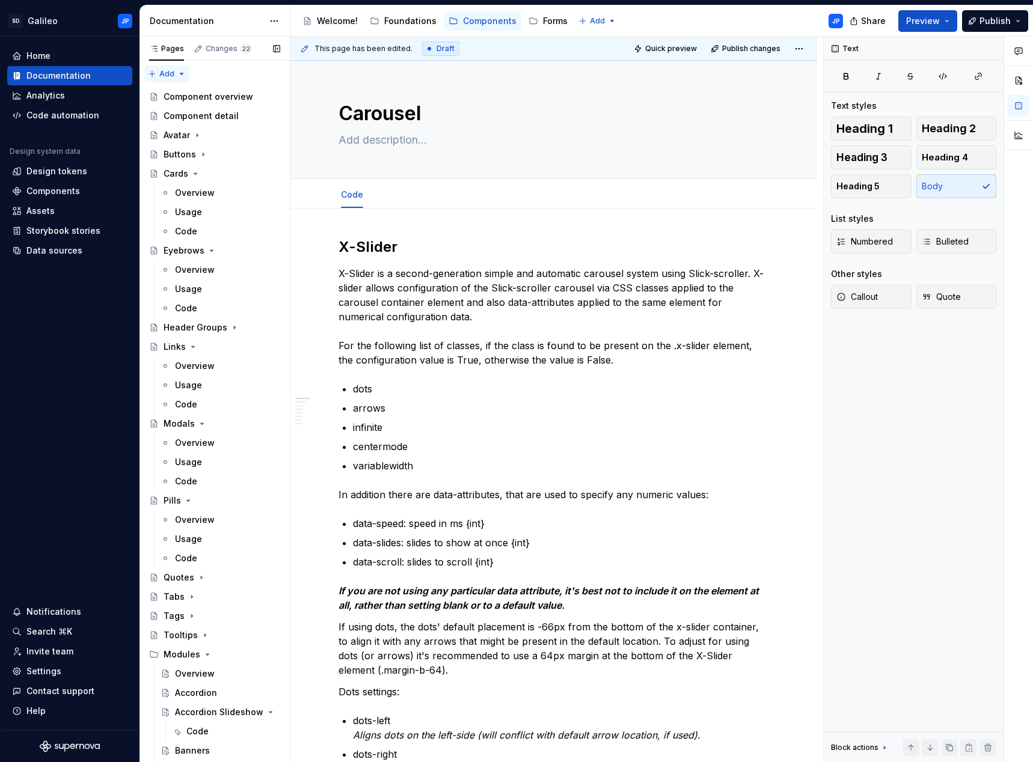
click at [165, 72] on div "Pages Changes 22 Add Accessibility guide for tree Page tree. Navigate the tree …" at bounding box center [214, 402] width 150 height 731
click at [536, 117] on html "SD Galileo JP Home Documentation Analytics Code automation Design system data D…" at bounding box center [516, 381] width 1033 height 762
click at [521, 322] on p "X-Slider is a second-generation simple and automatic carousel system using Slic…" at bounding box center [553, 316] width 430 height 101
click at [163, 72] on div "Pages Changes 22 Add Accessibility guide for tree Page tree. Navigate the tree …" at bounding box center [214, 402] width 150 height 731
click at [185, 118] on div "New group" at bounding box center [206, 117] width 78 height 12
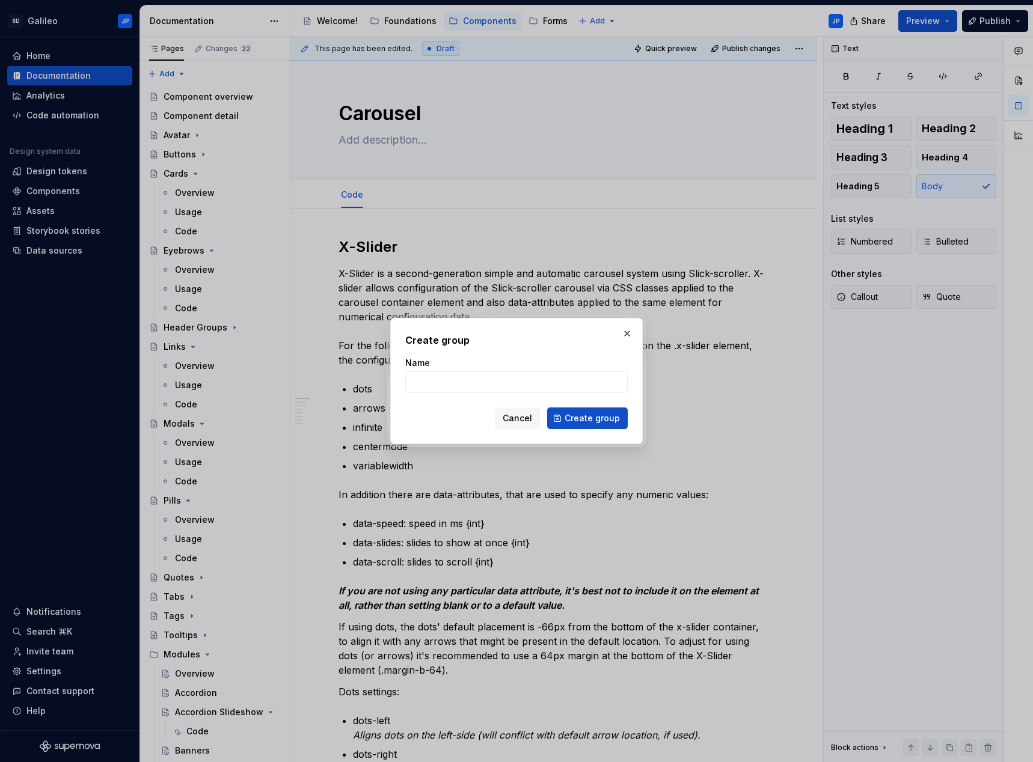
type textarea "*"
type input "test1"
click at [574, 422] on span "Create group" at bounding box center [592, 418] width 55 height 12
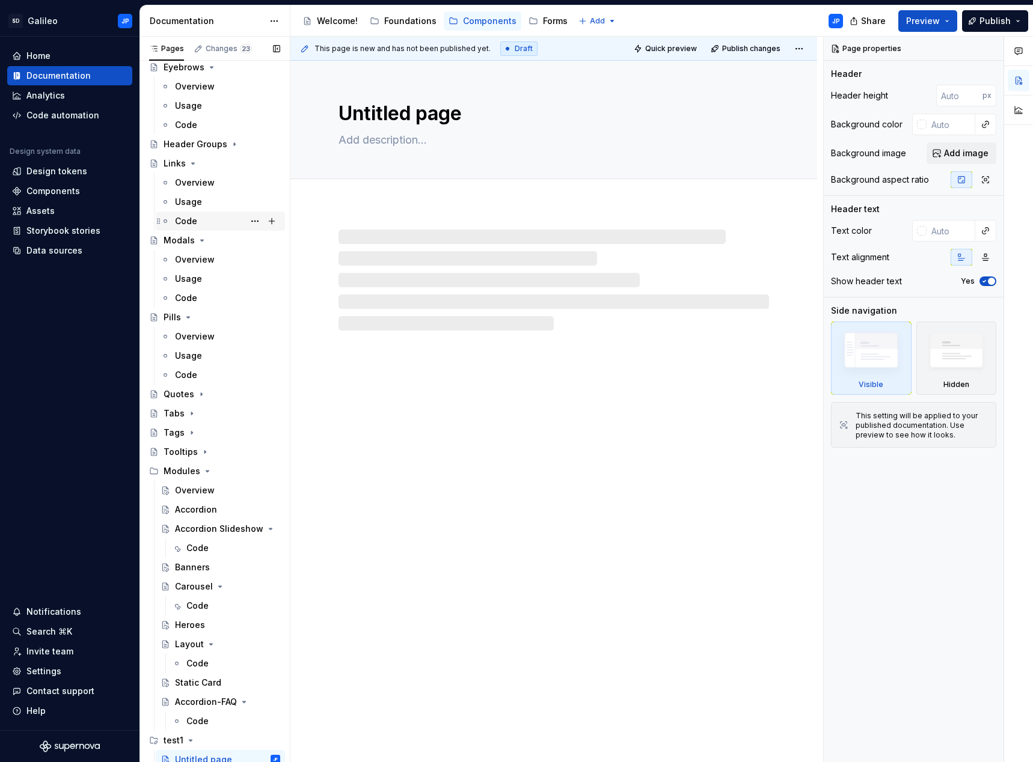
scroll to position [188, 0]
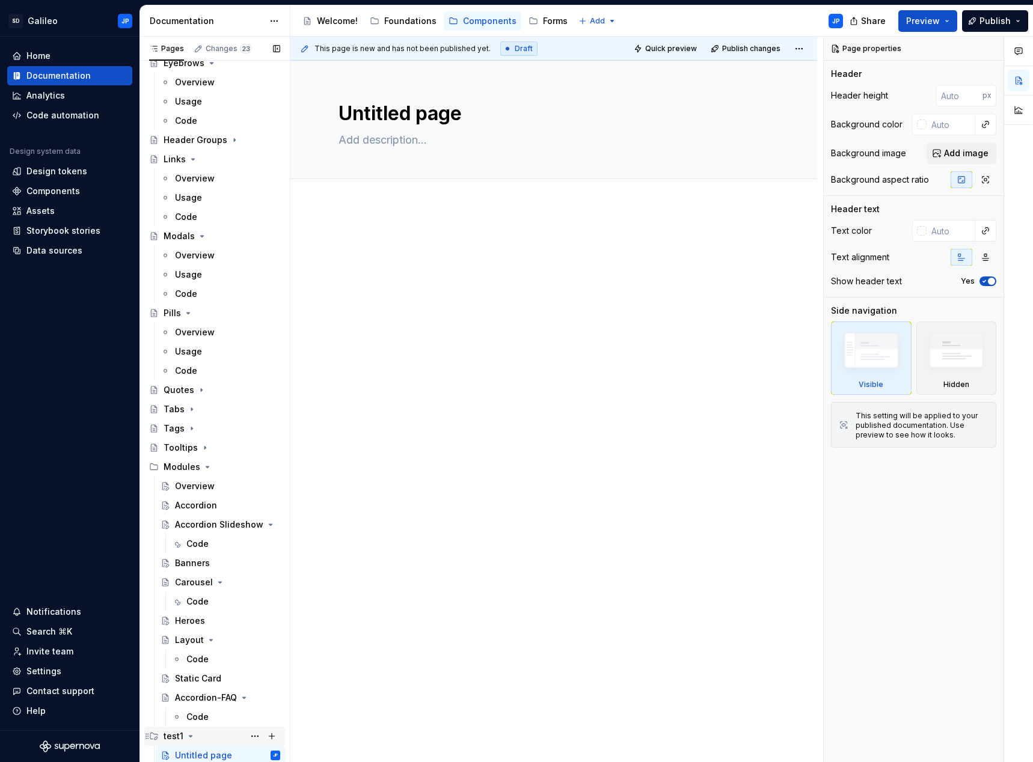
click at [189, 737] on icon "Page tree" at bounding box center [190, 736] width 3 height 1
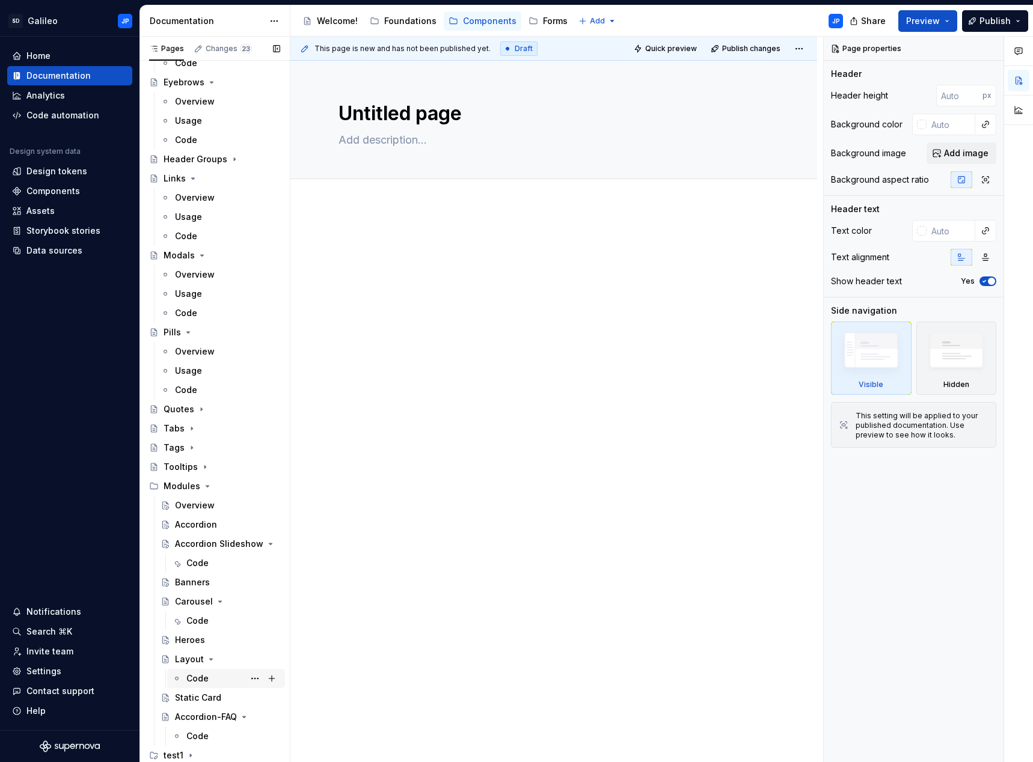
scroll to position [168, 0]
click at [190, 753] on icon "Page tree" at bounding box center [191, 756] width 10 height 10
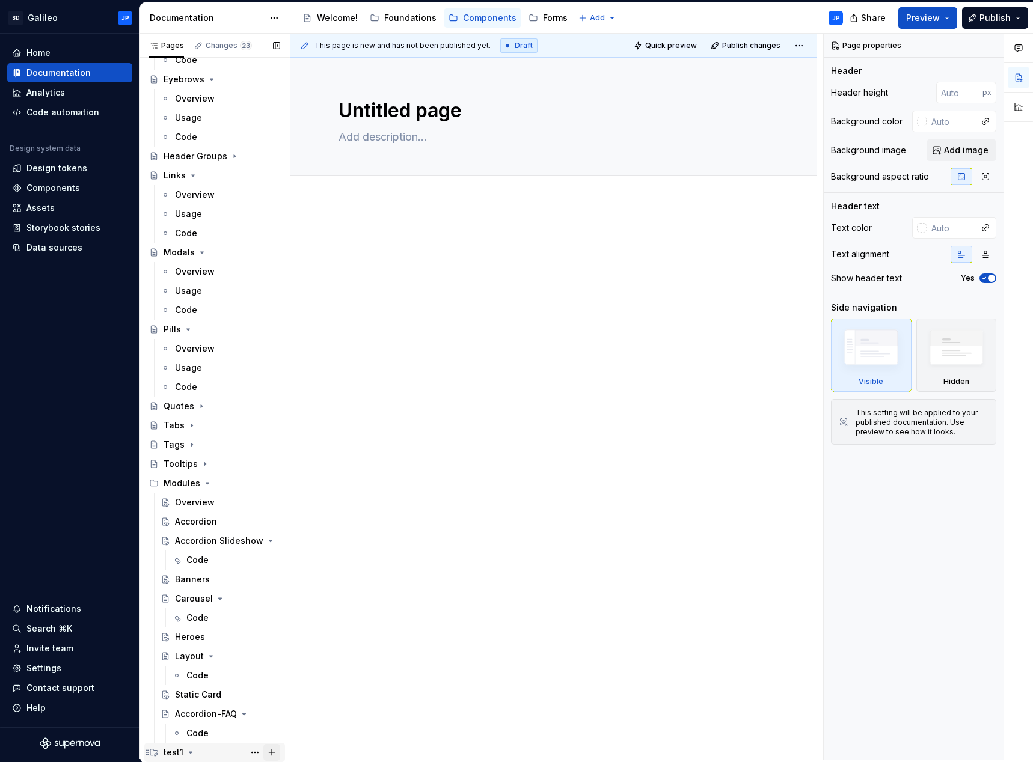
click at [268, 750] on button "Page tree" at bounding box center [271, 752] width 17 height 17
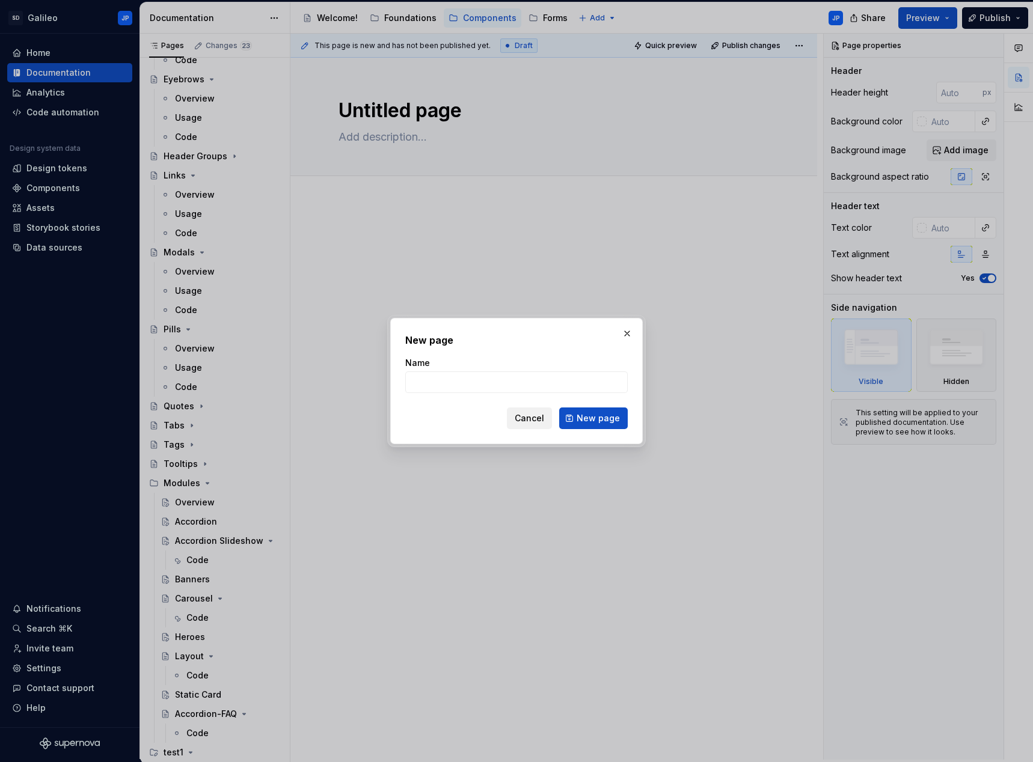
click at [550, 413] on button "Cancel" at bounding box center [529, 419] width 45 height 22
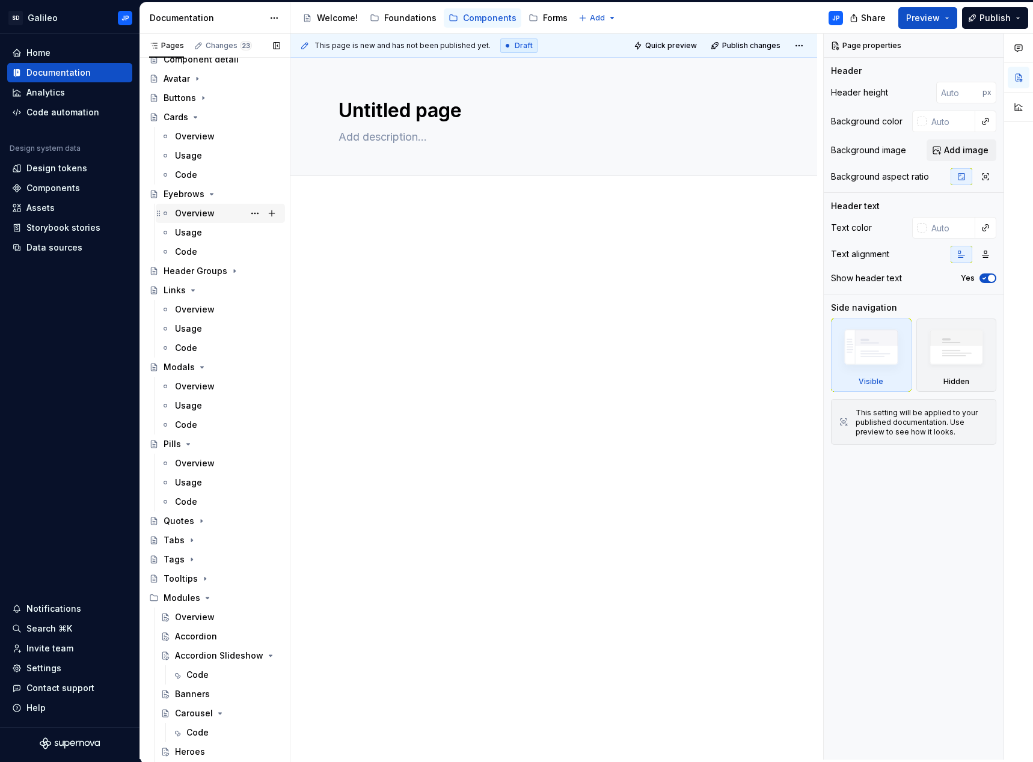
scroll to position [0, 0]
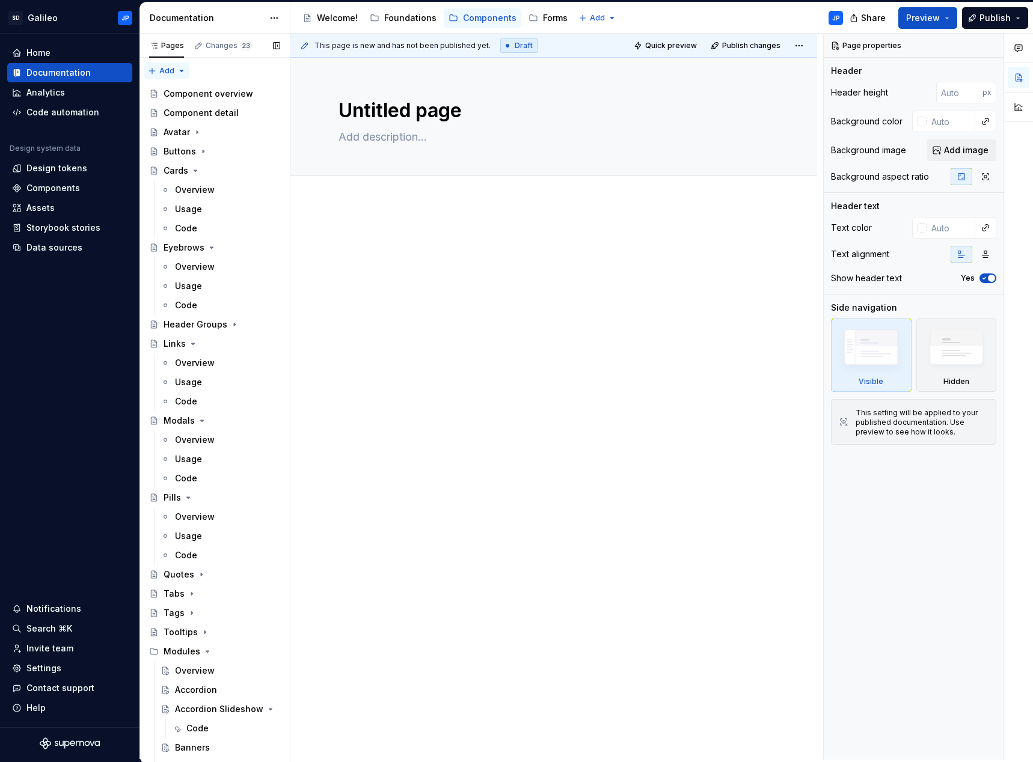
click at [164, 72] on div "Pages Changes 23 Add Accessibility guide for tree Page tree. Navigate the tree …" at bounding box center [214, 399] width 150 height 731
type textarea "*"
click at [186, 111] on div "New group" at bounding box center [206, 114] width 78 height 12
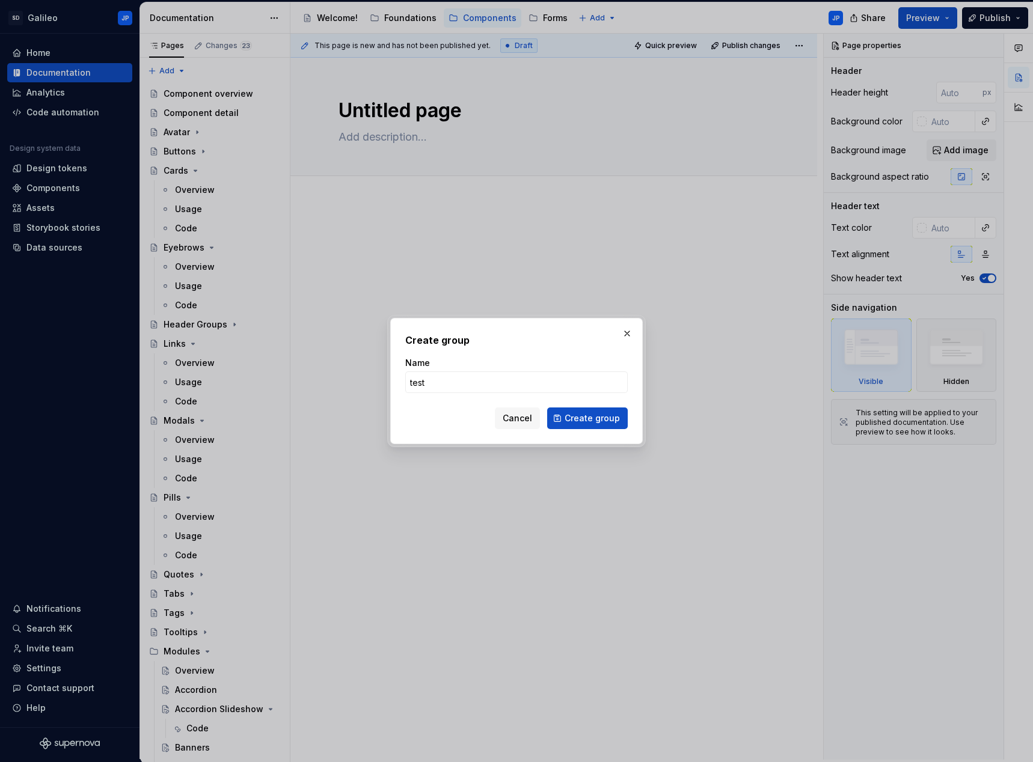
type input "test2"
click button "Create group" at bounding box center [587, 419] width 81 height 22
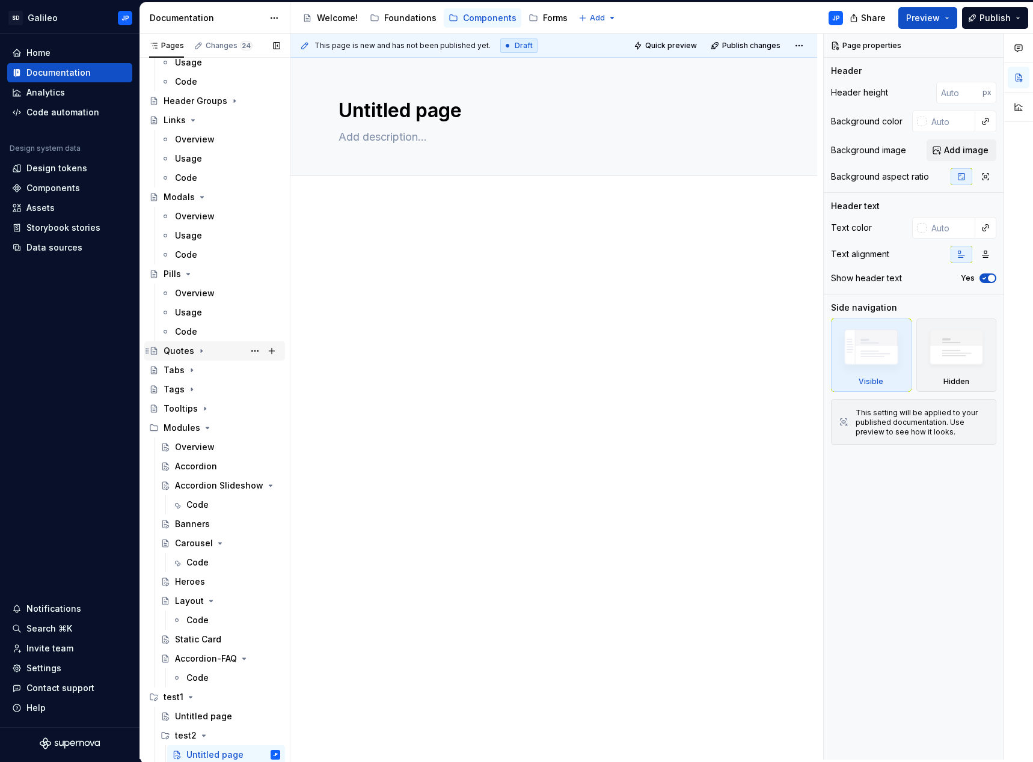
scroll to position [226, 0]
click at [209, 429] on icon "Page tree" at bounding box center [208, 426] width 10 height 10
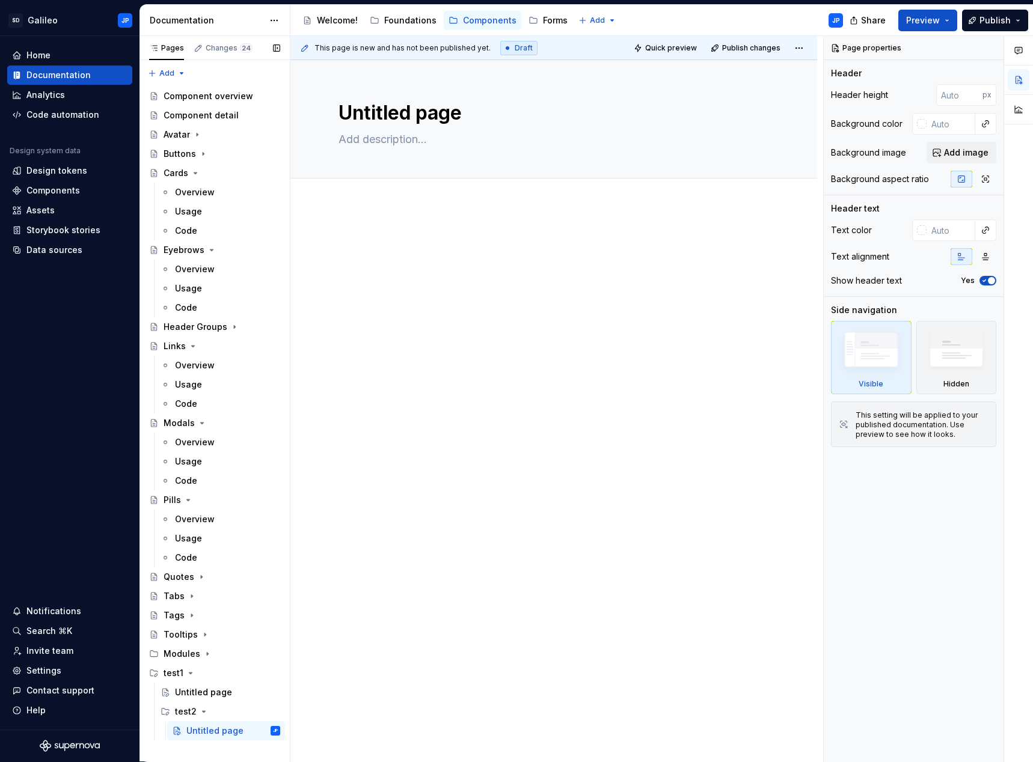
scroll to position [1, 0]
click at [435, 214] on div at bounding box center [553, 363] width 527 height 317
click at [464, 147] on textarea at bounding box center [551, 139] width 430 height 19
click at [197, 171] on icon "Page tree" at bounding box center [196, 173] width 10 height 10
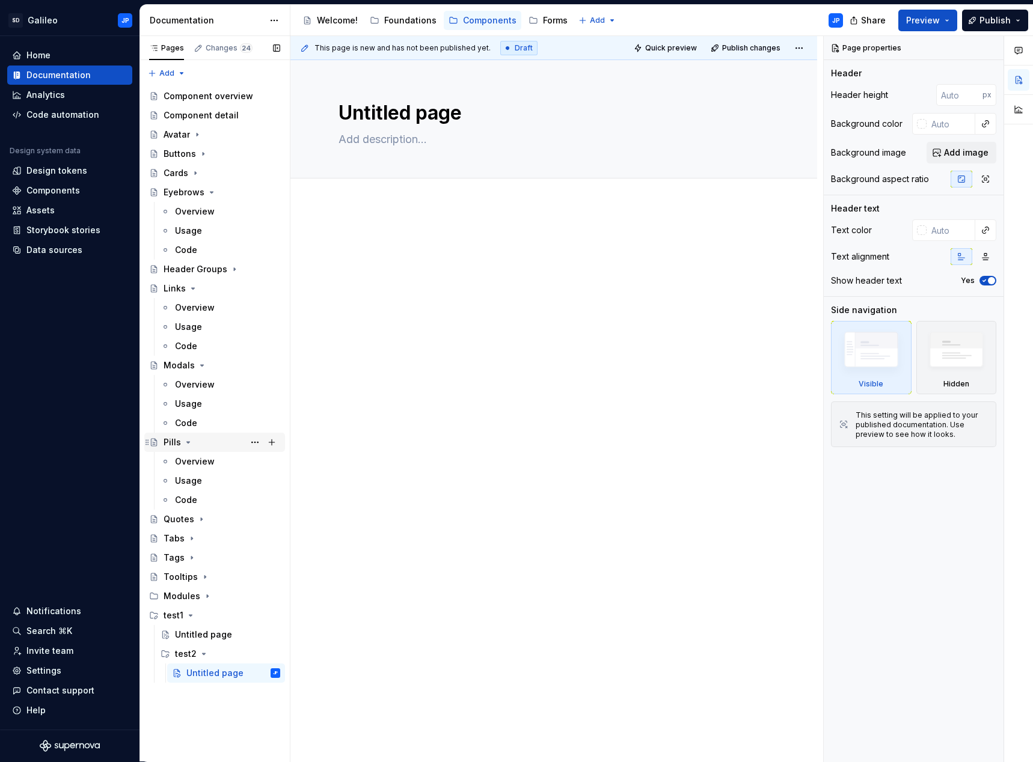
click at [186, 447] on div "Pills" at bounding box center [222, 442] width 117 height 17
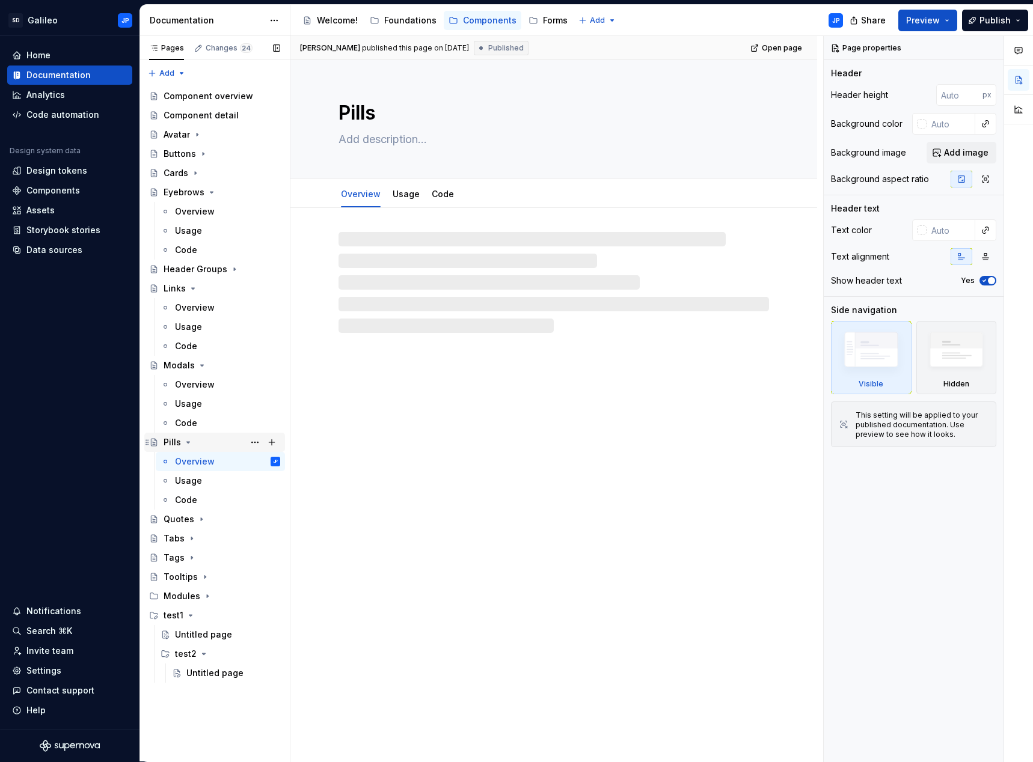
click at [189, 441] on icon "Page tree" at bounding box center [188, 443] width 10 height 10
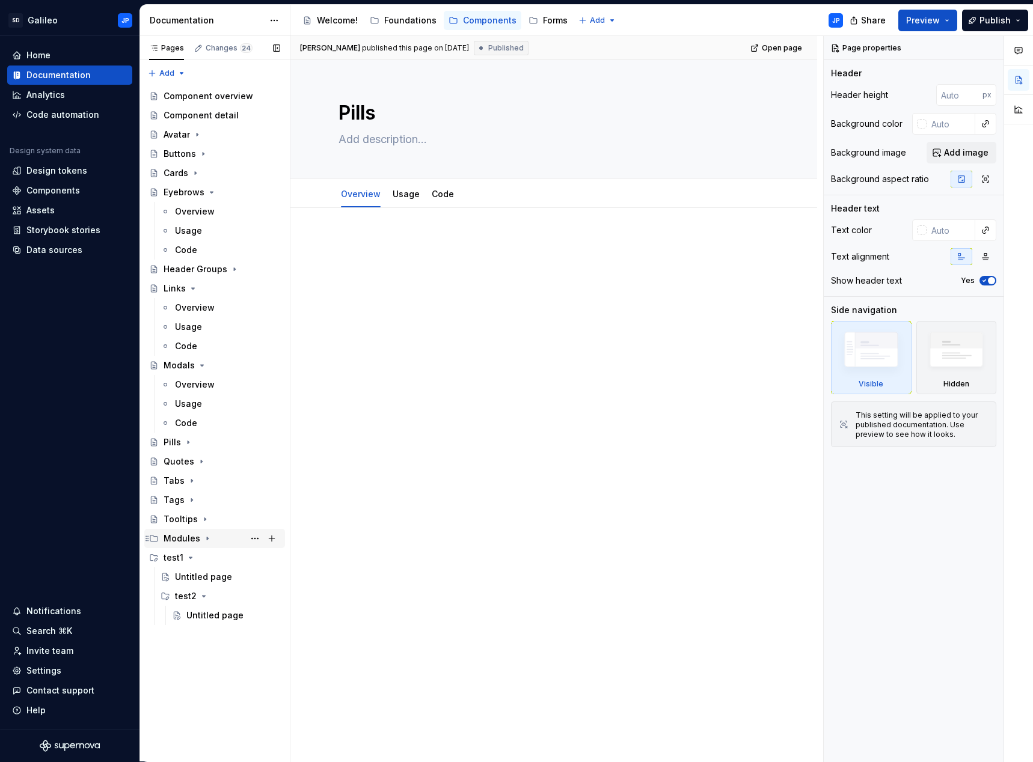
click at [206, 540] on icon "Page tree" at bounding box center [208, 539] width 10 height 10
click at [203, 539] on icon "Page tree" at bounding box center [208, 539] width 10 height 10
click at [268, 577] on button "Page tree" at bounding box center [271, 577] width 17 height 17
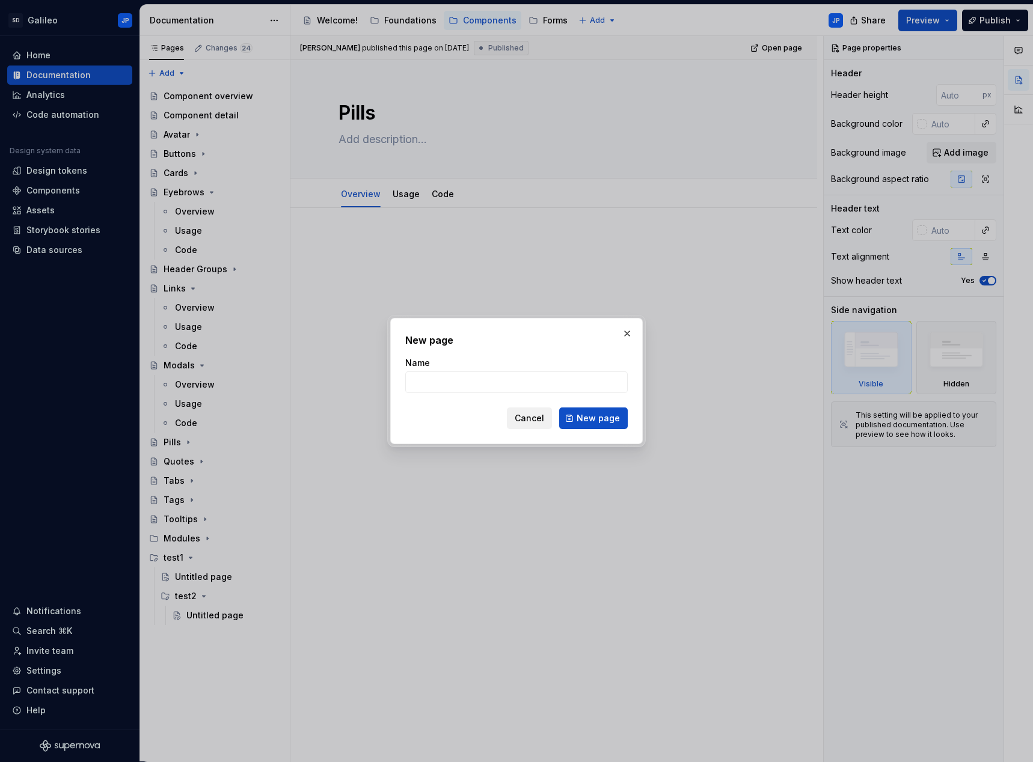
click at [538, 411] on button "Cancel" at bounding box center [529, 419] width 45 height 22
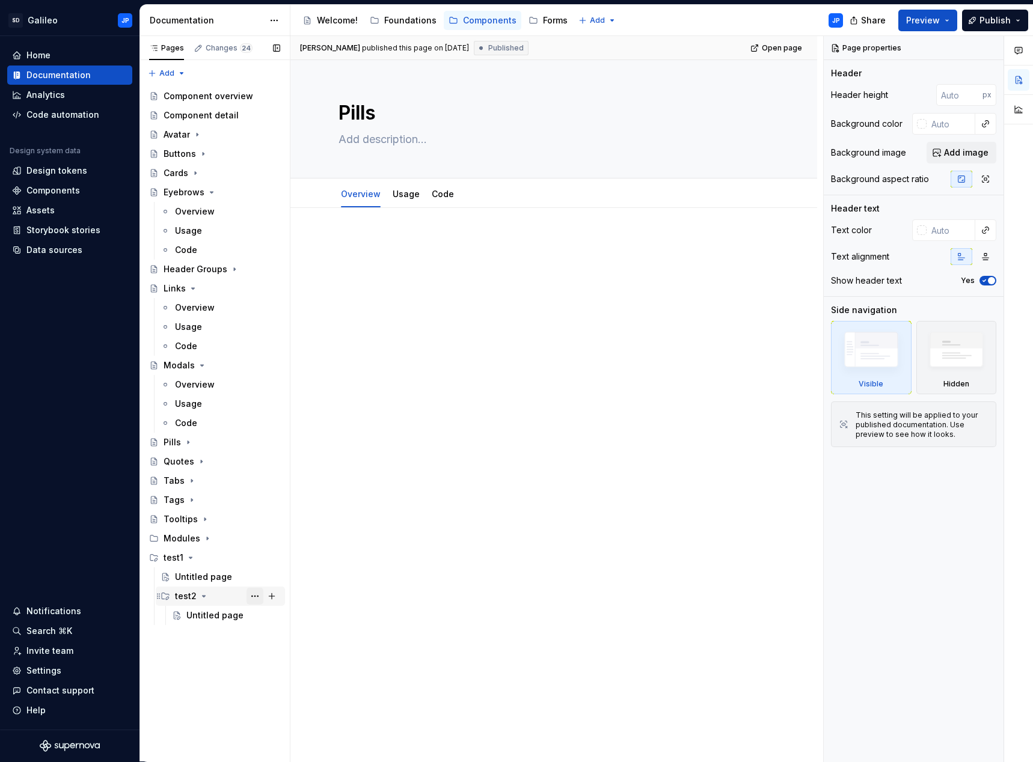
click at [259, 595] on button "Page tree" at bounding box center [254, 596] width 17 height 17
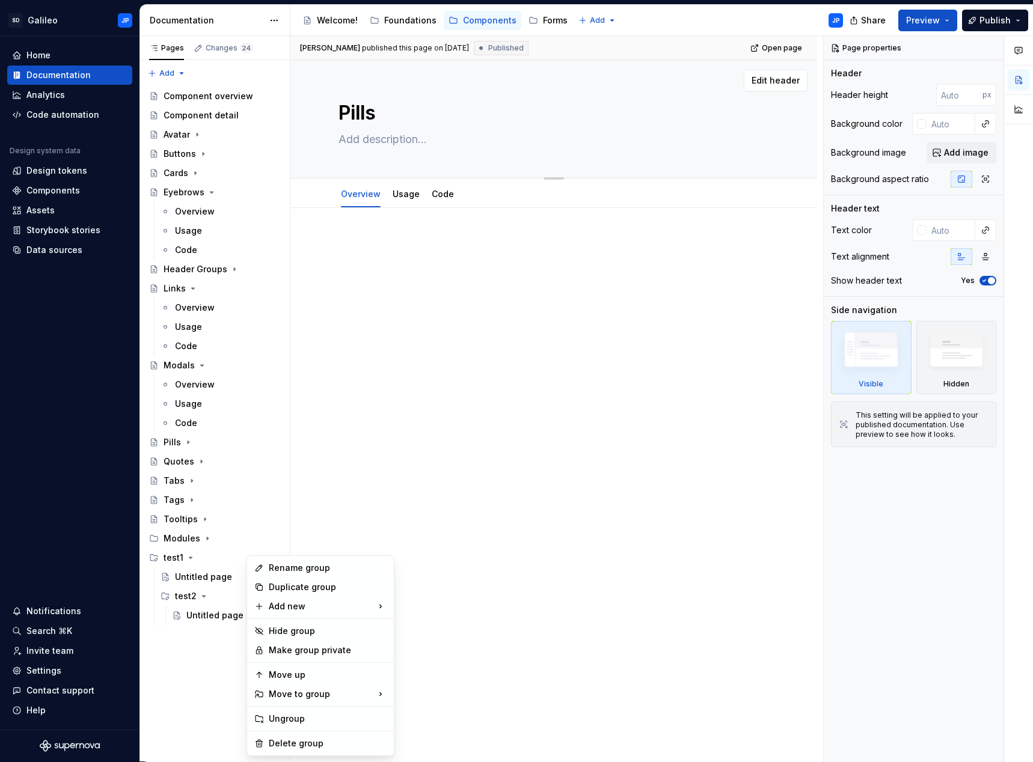
click at [739, 130] on html "SD Galileo JP Home Documentation Analytics Code automation Design system data D…" at bounding box center [516, 381] width 1033 height 762
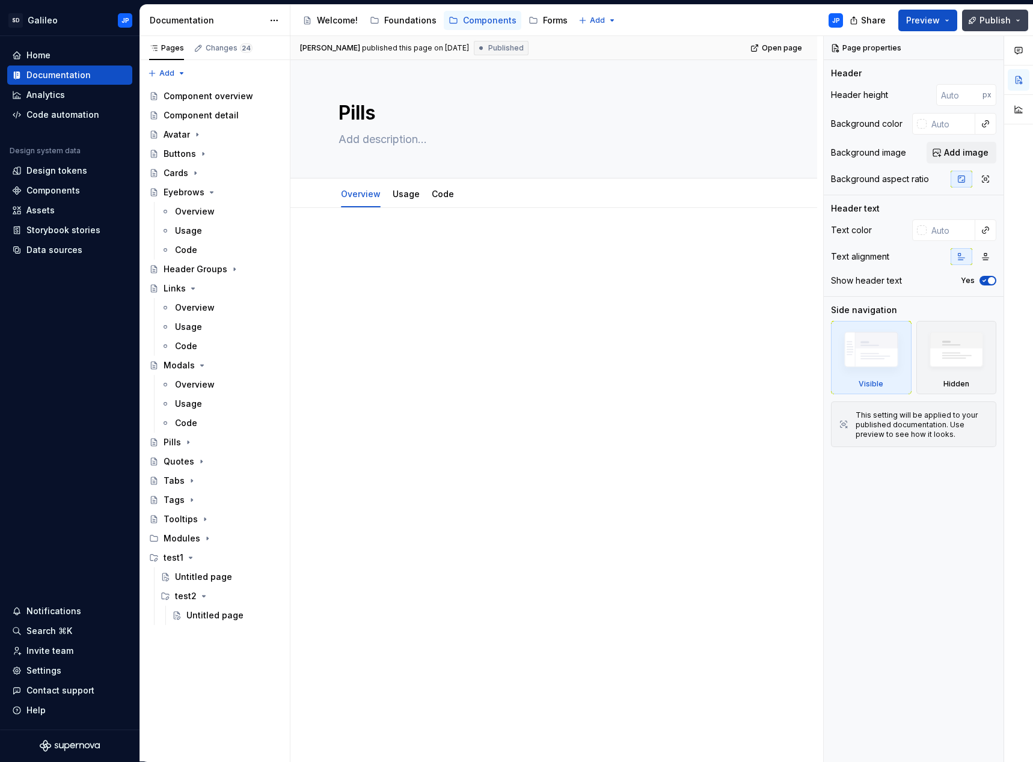
click at [1003, 17] on span "Publish" at bounding box center [994, 20] width 31 height 12
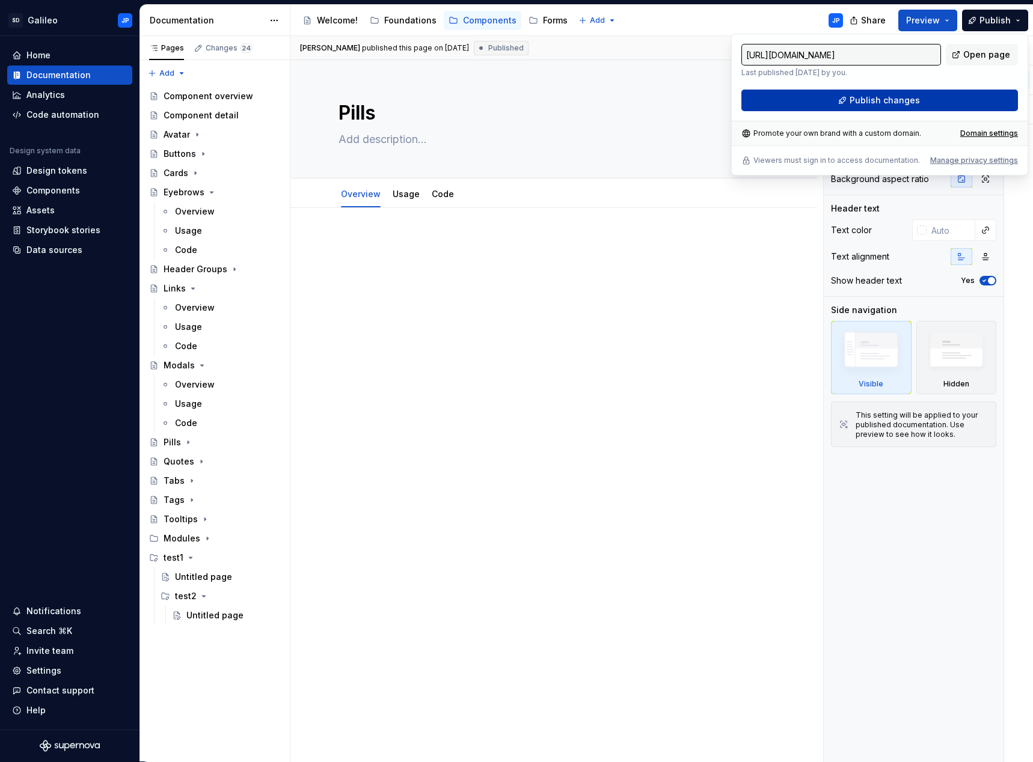
click at [879, 99] on span "Publish changes" at bounding box center [885, 100] width 70 height 12
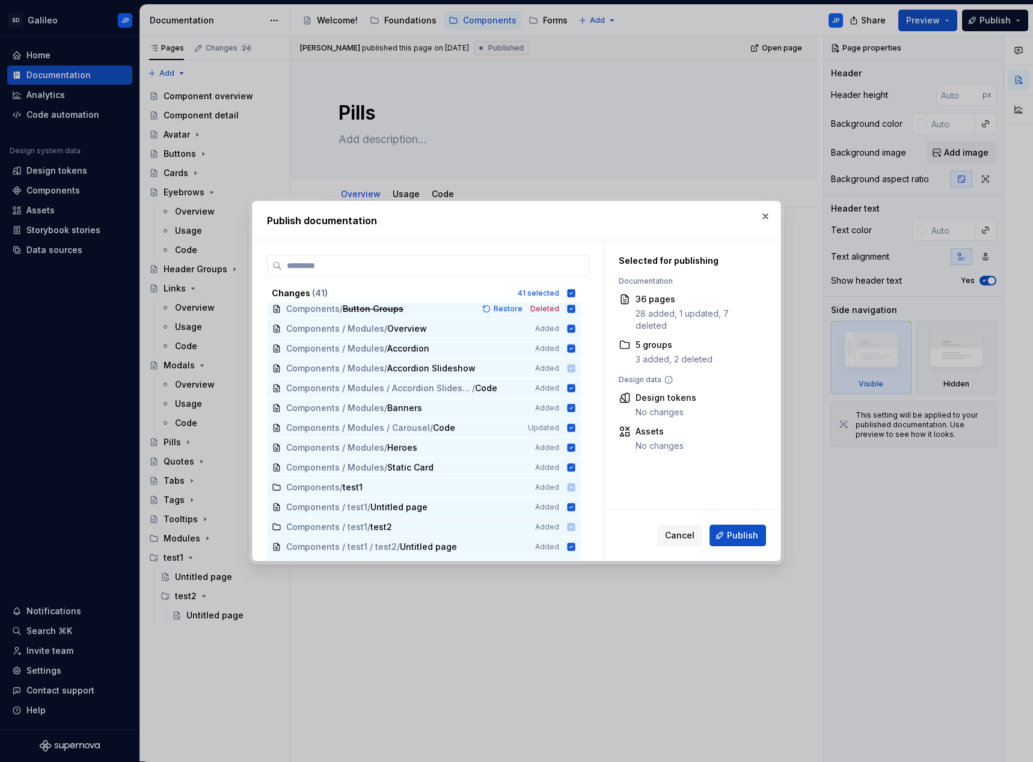
scroll to position [558, 0]
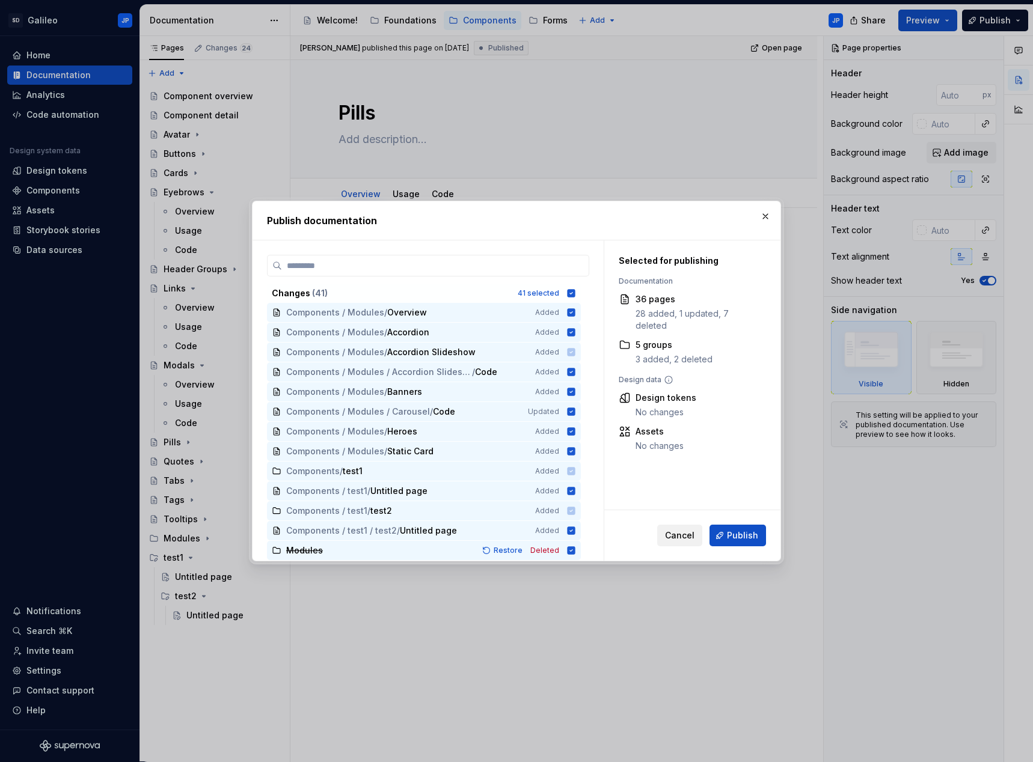
click at [682, 534] on span "Cancel" at bounding box center [679, 536] width 29 height 12
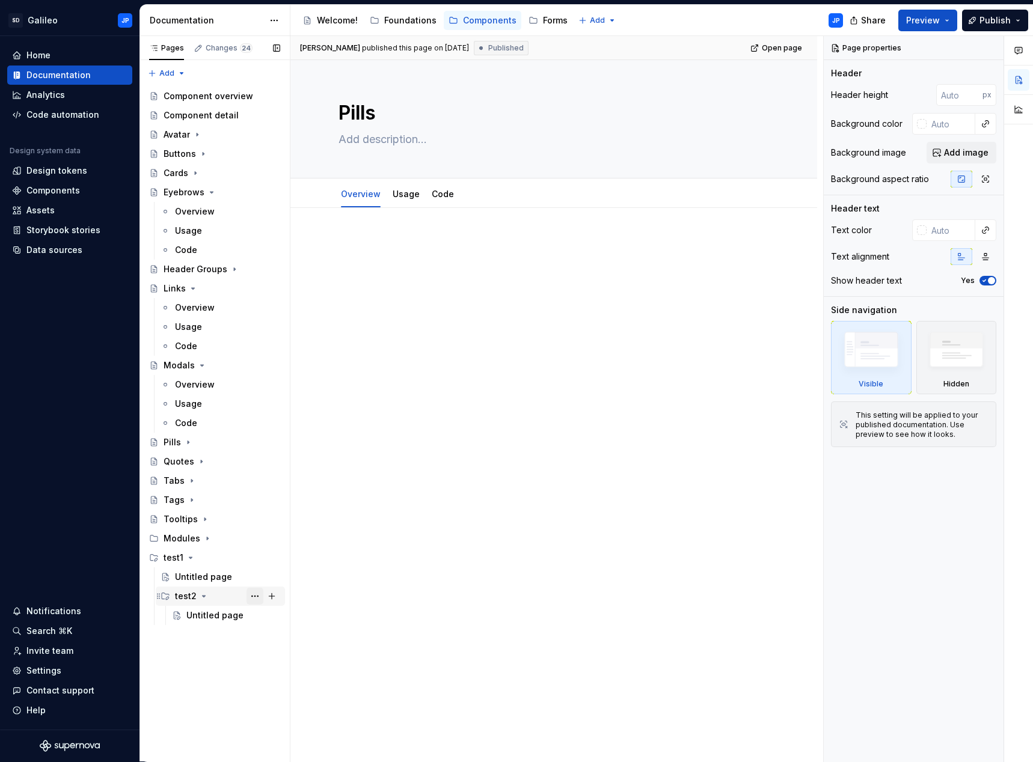
click at [256, 596] on button "Page tree" at bounding box center [254, 596] width 17 height 17
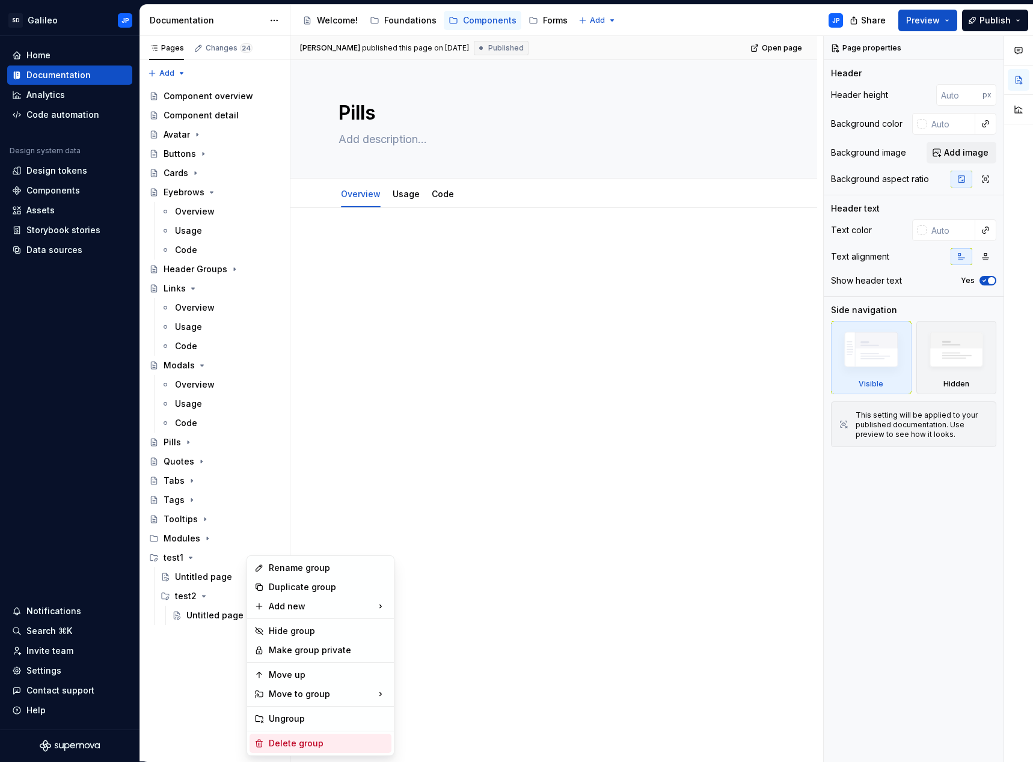
click at [292, 743] on div "Delete group" at bounding box center [328, 744] width 118 height 12
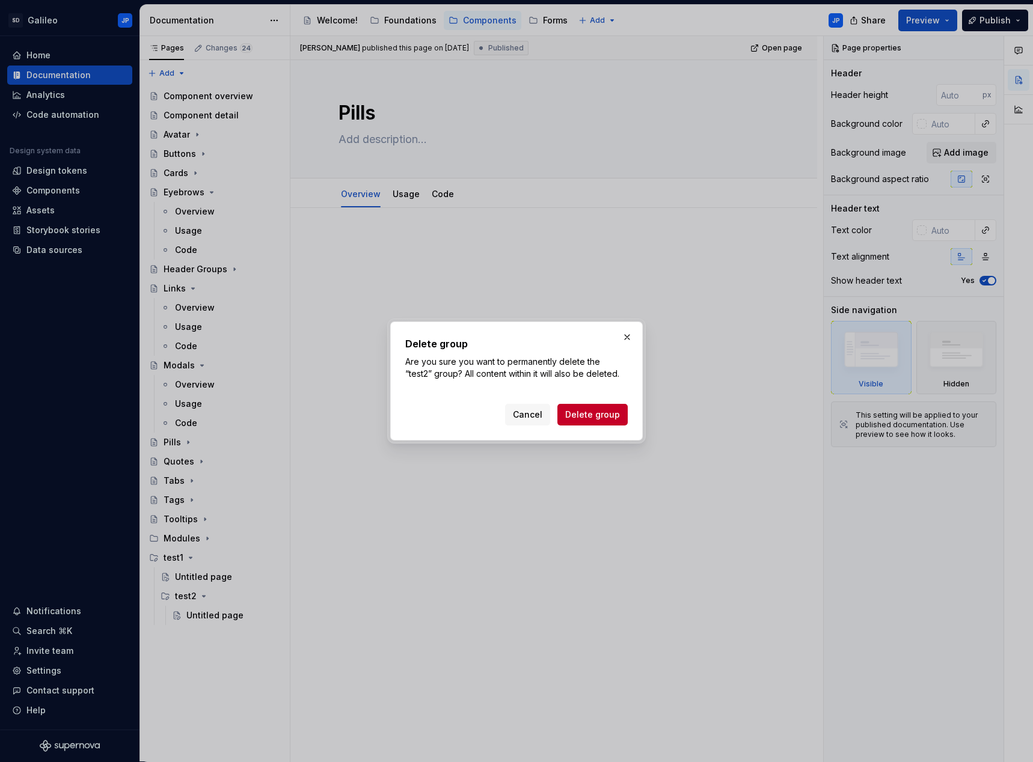
drag, startPoint x: 582, startPoint y: 415, endPoint x: 575, endPoint y: 414, distance: 6.6
click at [582, 414] on span "Delete group" at bounding box center [592, 415] width 55 height 12
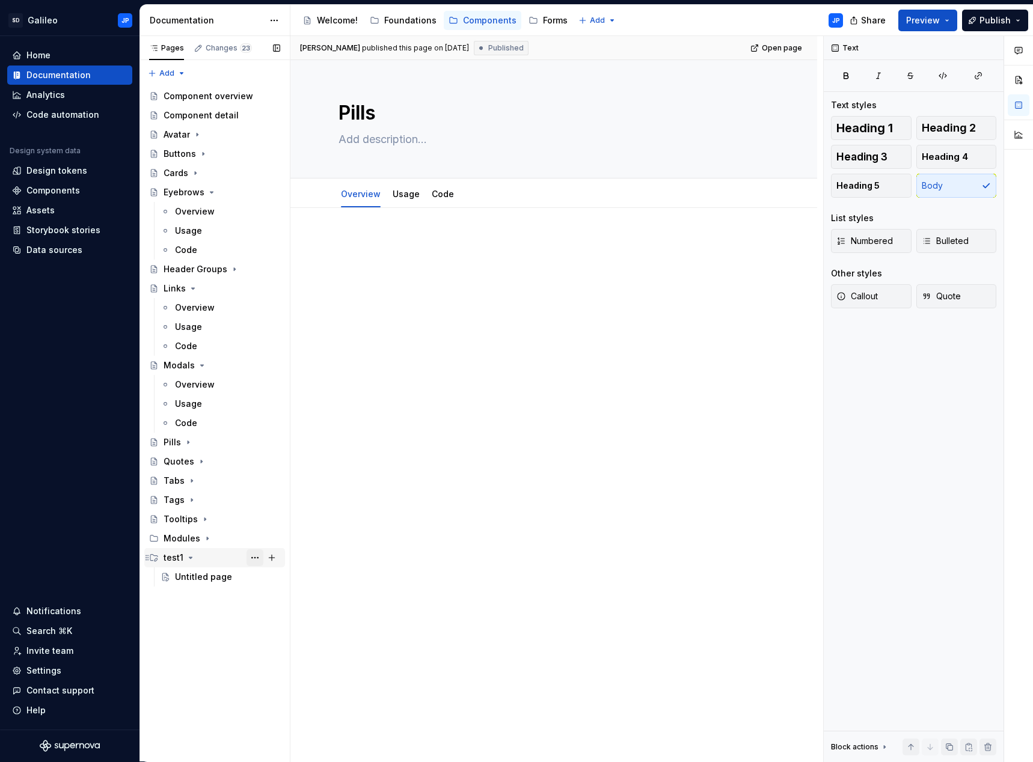
click at [253, 556] on button "Page tree" at bounding box center [254, 558] width 17 height 17
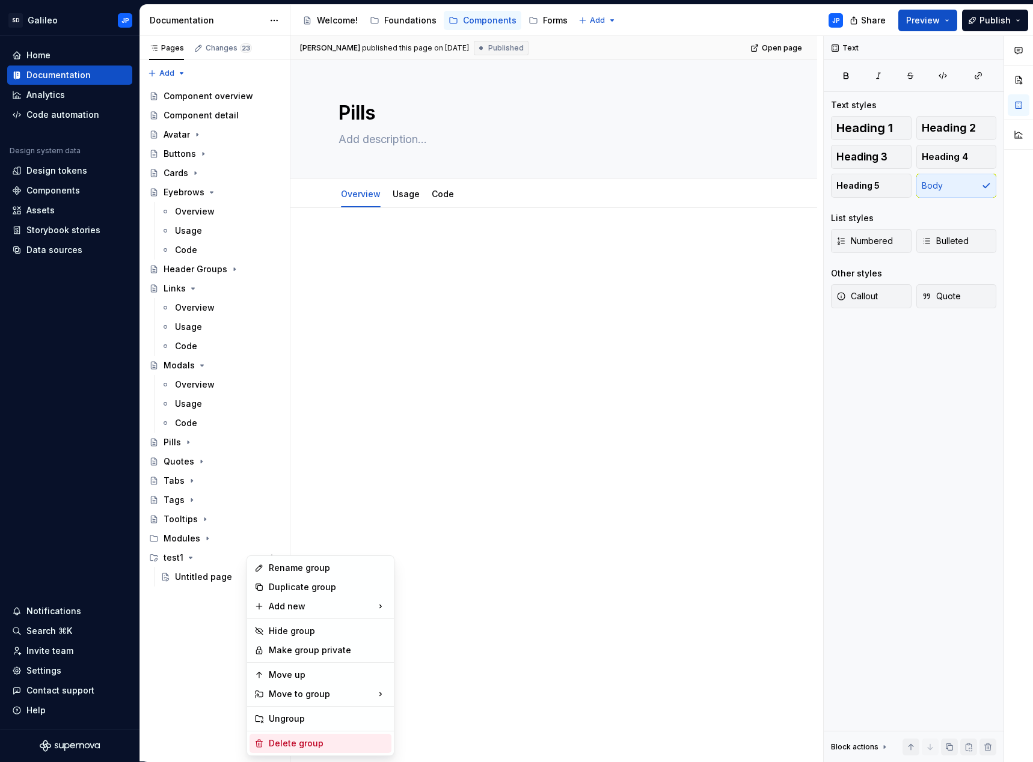
click at [297, 746] on div "Delete group" at bounding box center [328, 744] width 118 height 12
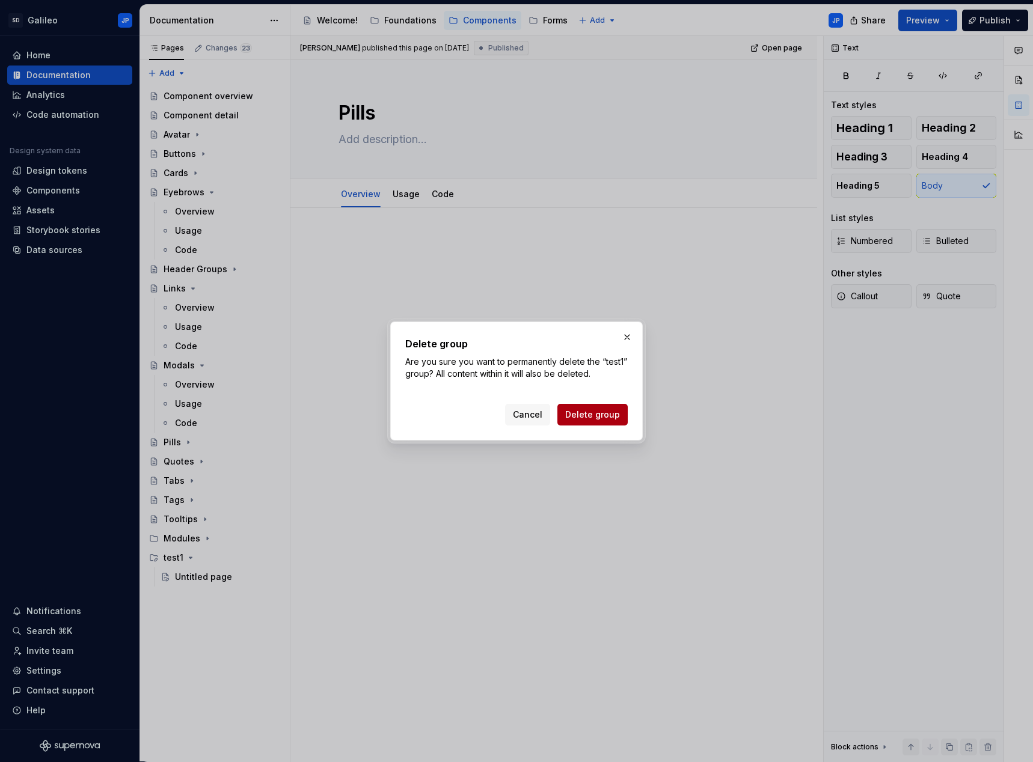
click at [602, 425] on button "Delete group" at bounding box center [592, 415] width 70 height 22
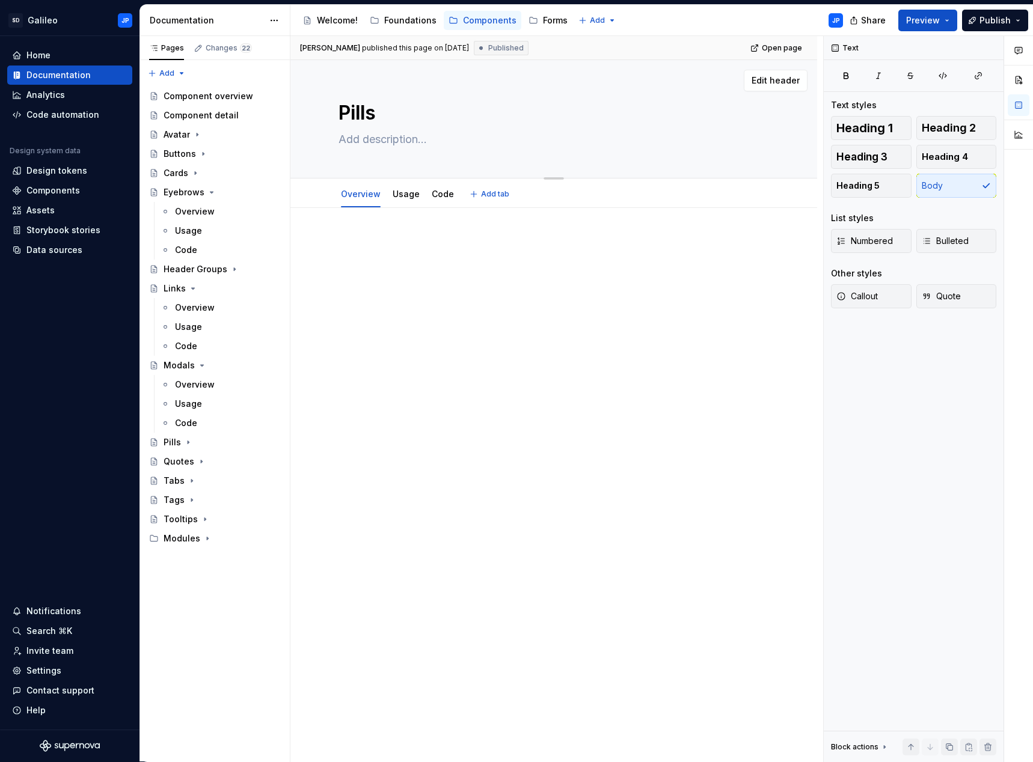
click at [545, 140] on textarea at bounding box center [551, 139] width 430 height 19
click at [495, 286] on div at bounding box center [553, 267] width 430 height 60
click at [194, 212] on div "Overview" at bounding box center [195, 212] width 40 height 12
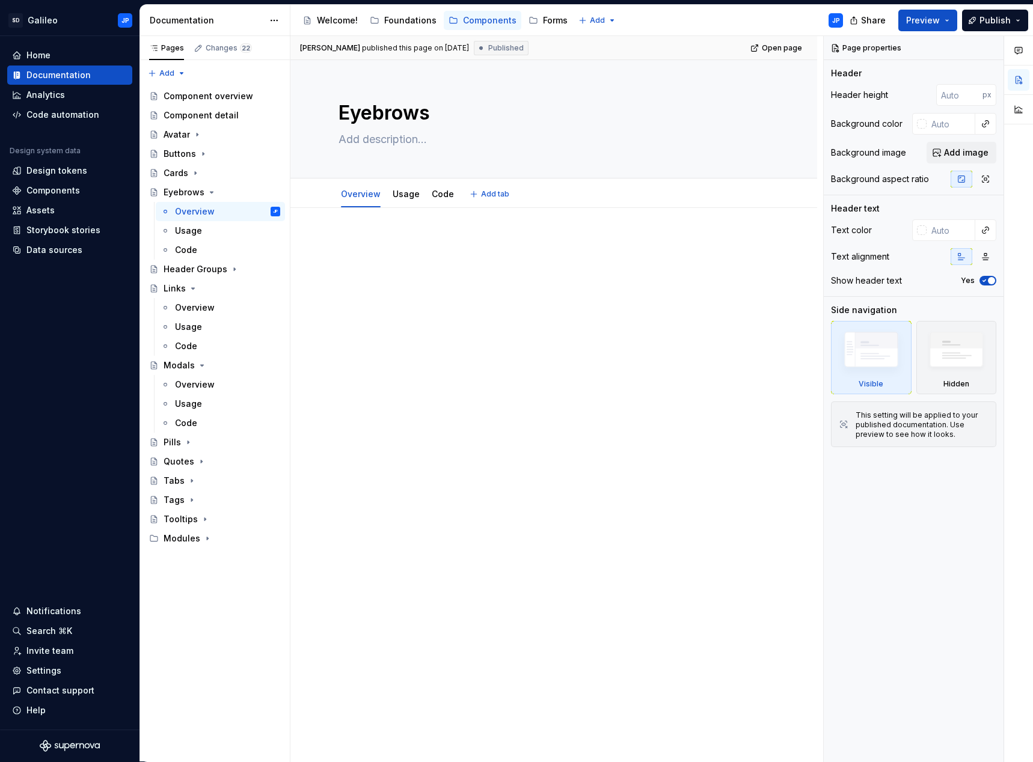
click at [612, 197] on div "Overview Usage Code Add tab" at bounding box center [553, 194] width 445 height 26
click at [55, 77] on div "Documentation" at bounding box center [58, 75] width 64 height 12
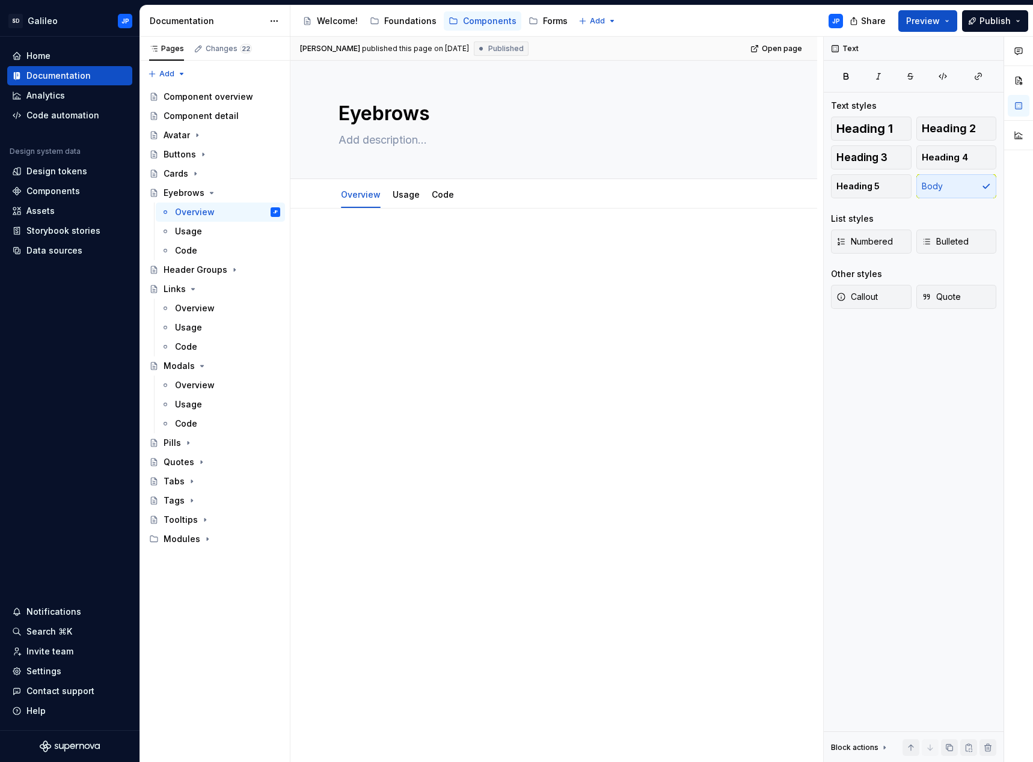
type textarea "*"
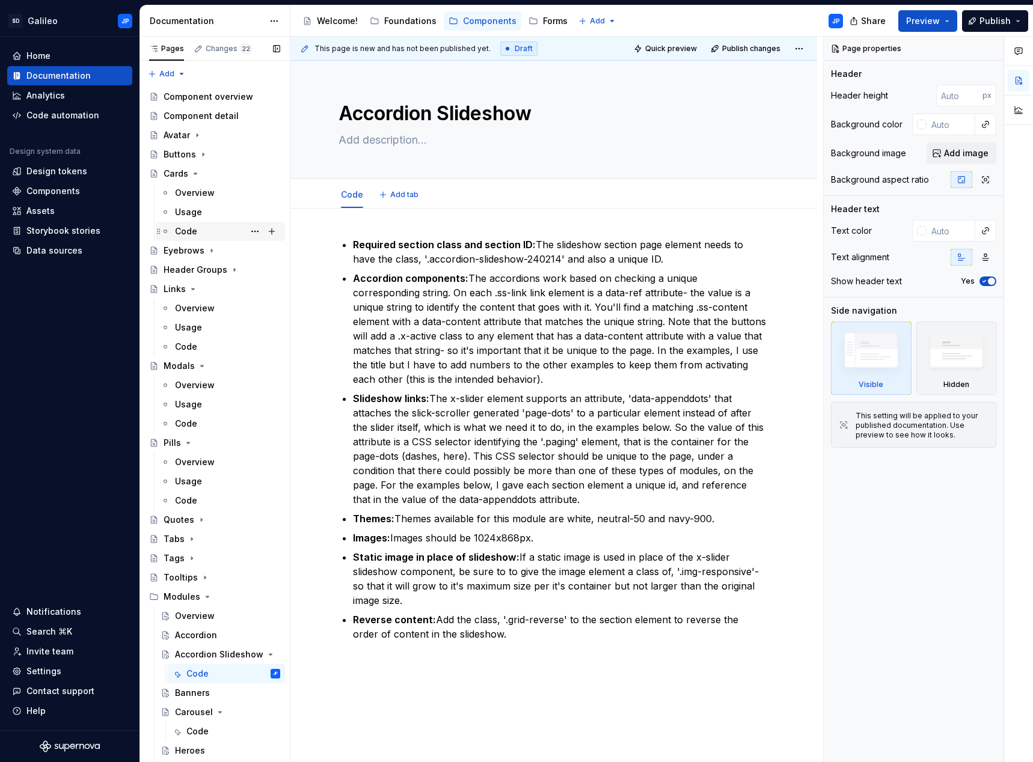
type textarea "*"
click at [52, 57] on div "Home" at bounding box center [69, 56] width 115 height 12
